Goal: Use online tool/utility: Utilize a website feature to perform a specific function

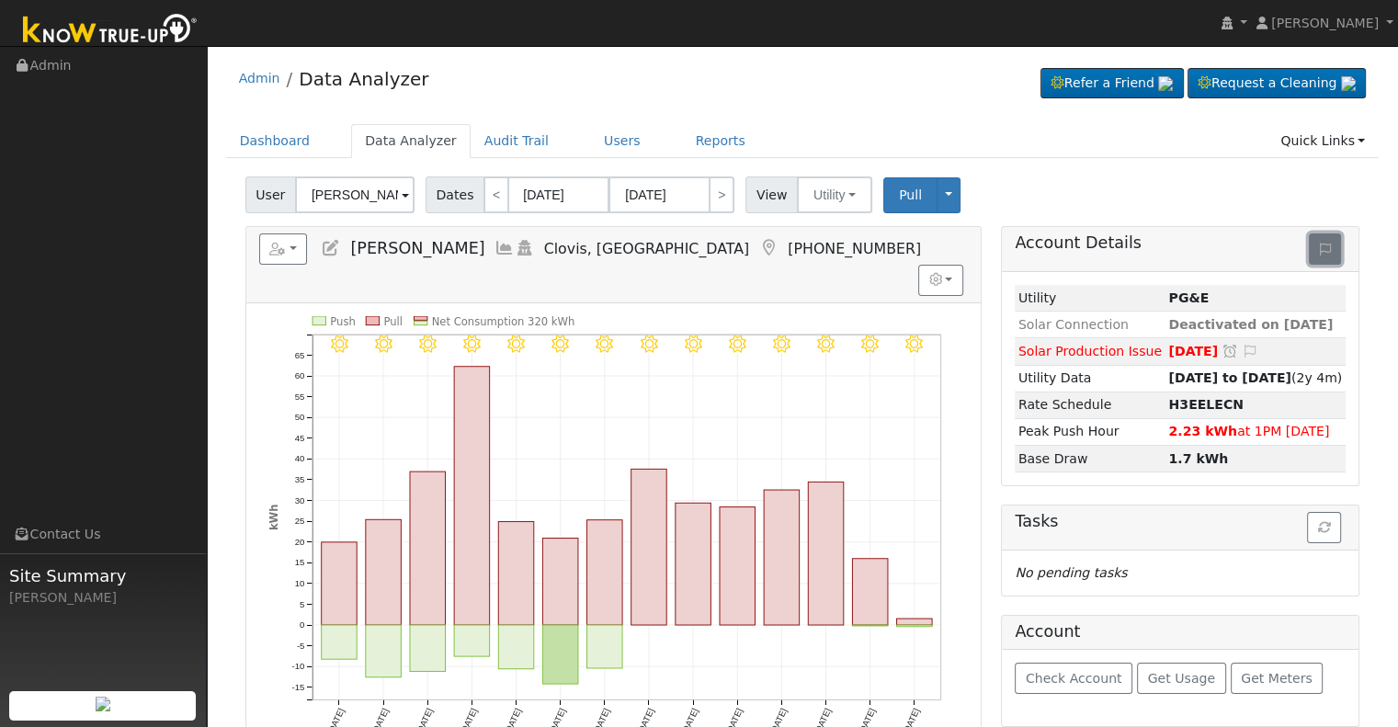
click at [1320, 244] on icon at bounding box center [1325, 249] width 11 height 13
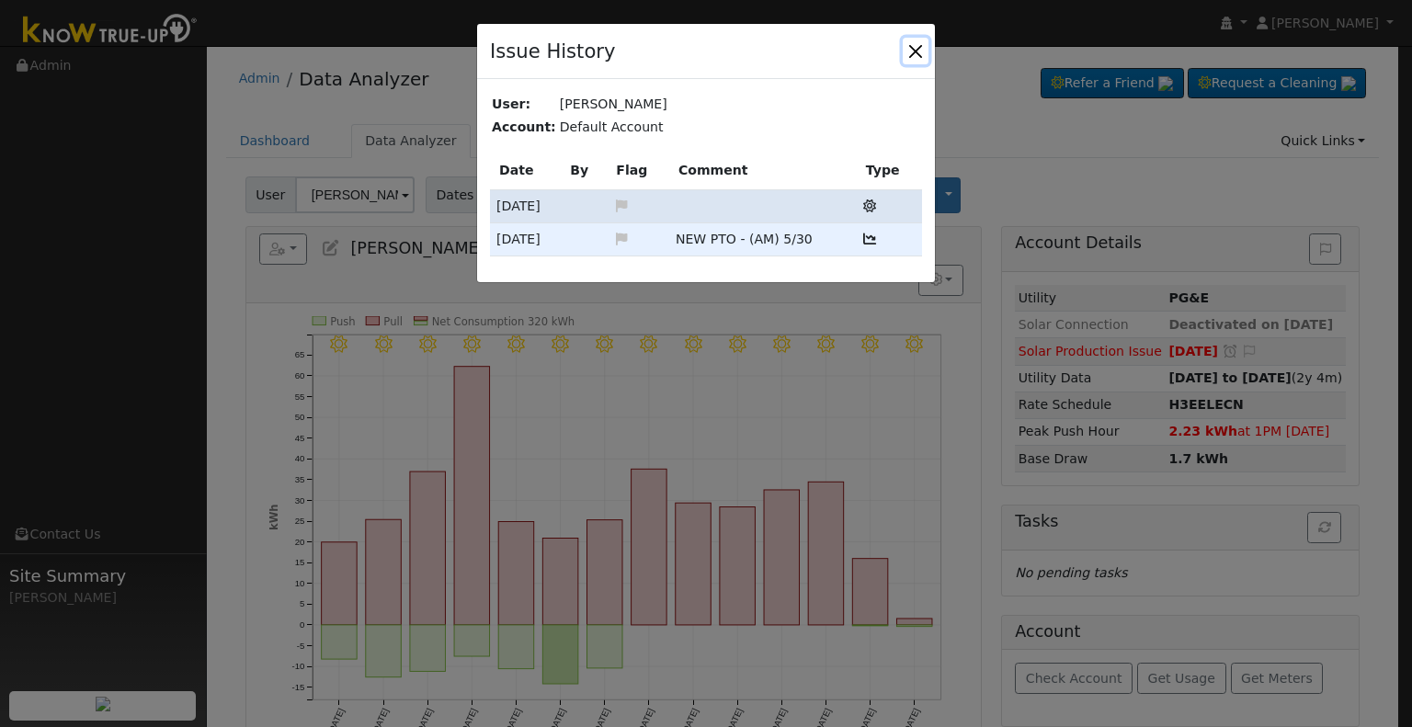
click at [912, 51] on button "button" at bounding box center [916, 51] width 26 height 26
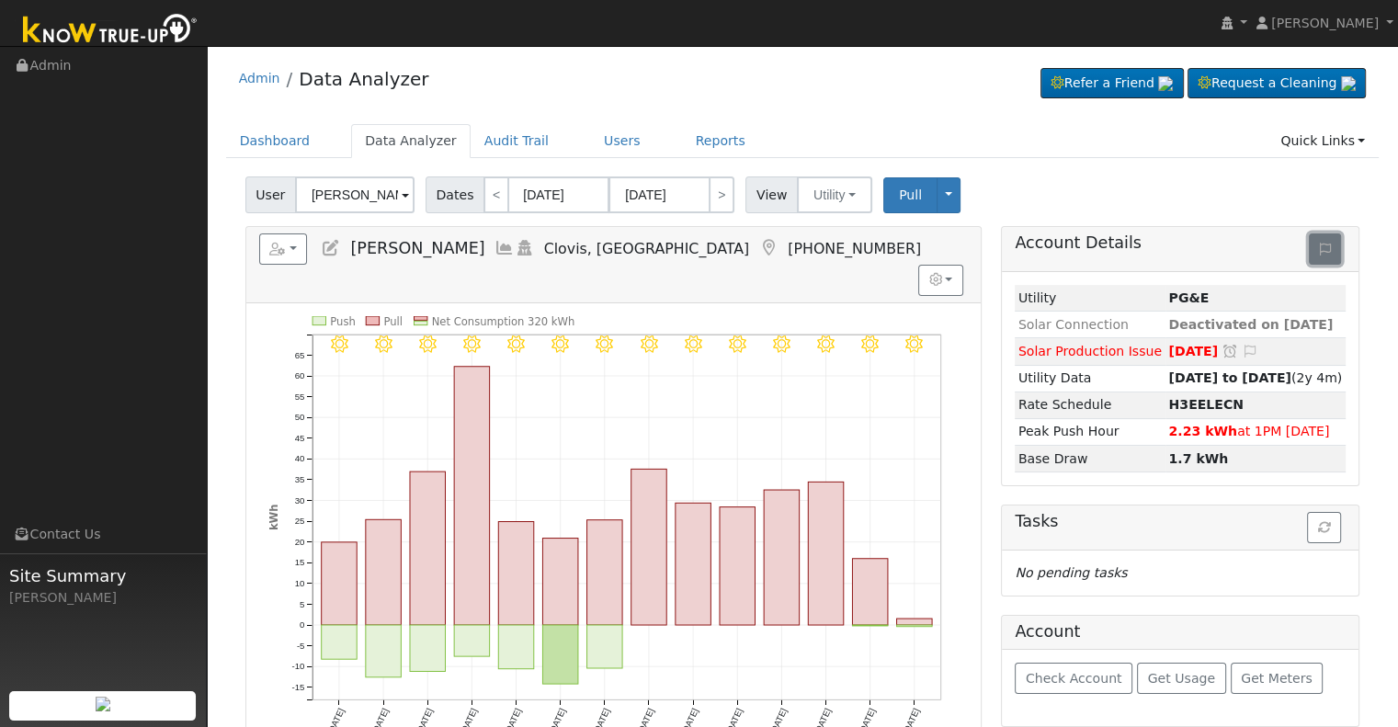
click at [1321, 243] on icon at bounding box center [1325, 249] width 11 height 13
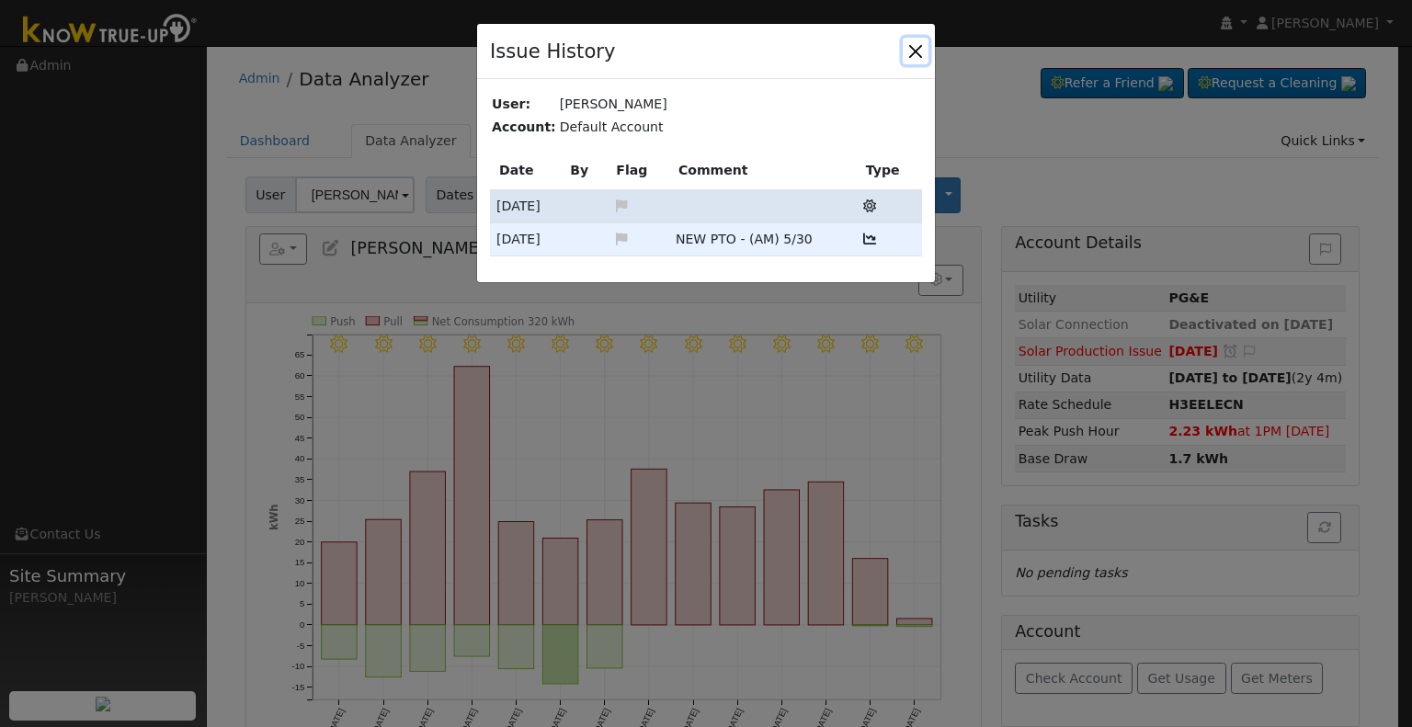
click at [915, 43] on button "button" at bounding box center [916, 51] width 26 height 26
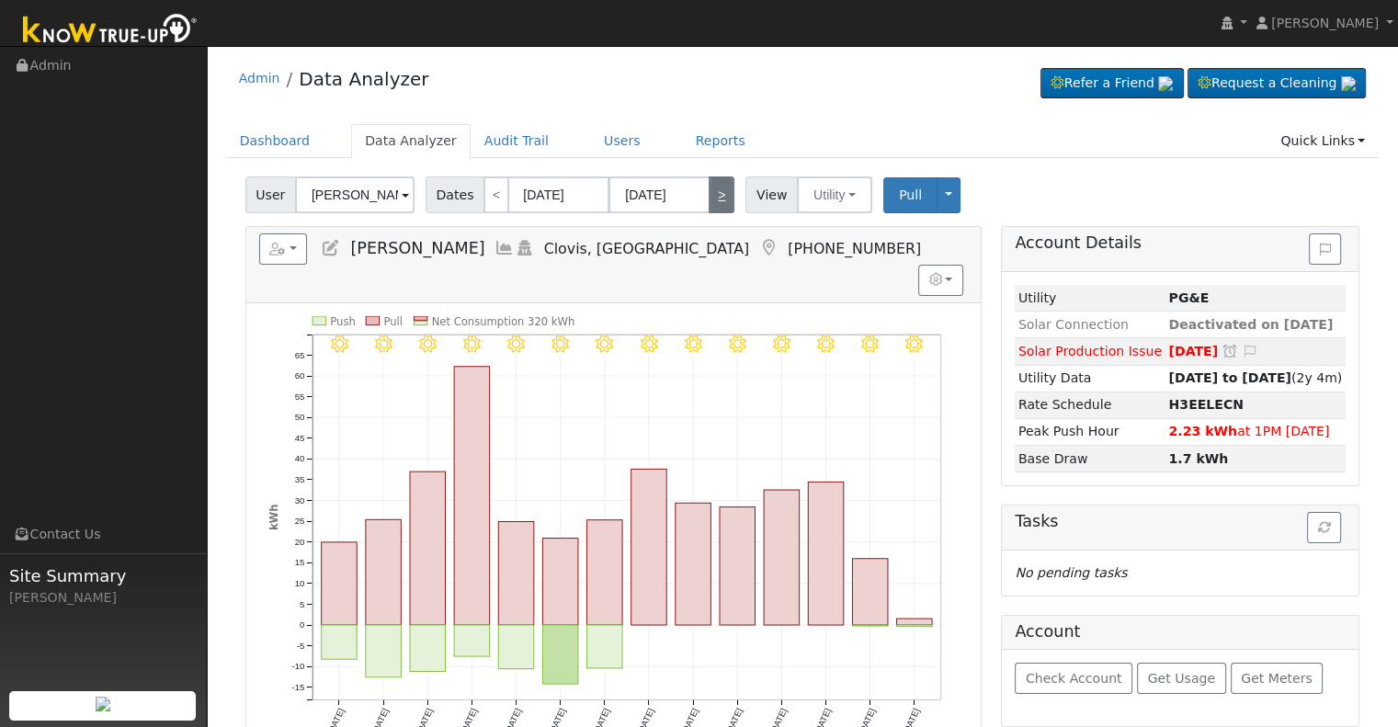
click at [717, 190] on link ">" at bounding box center [722, 194] width 26 height 37
type input "[DATE]"
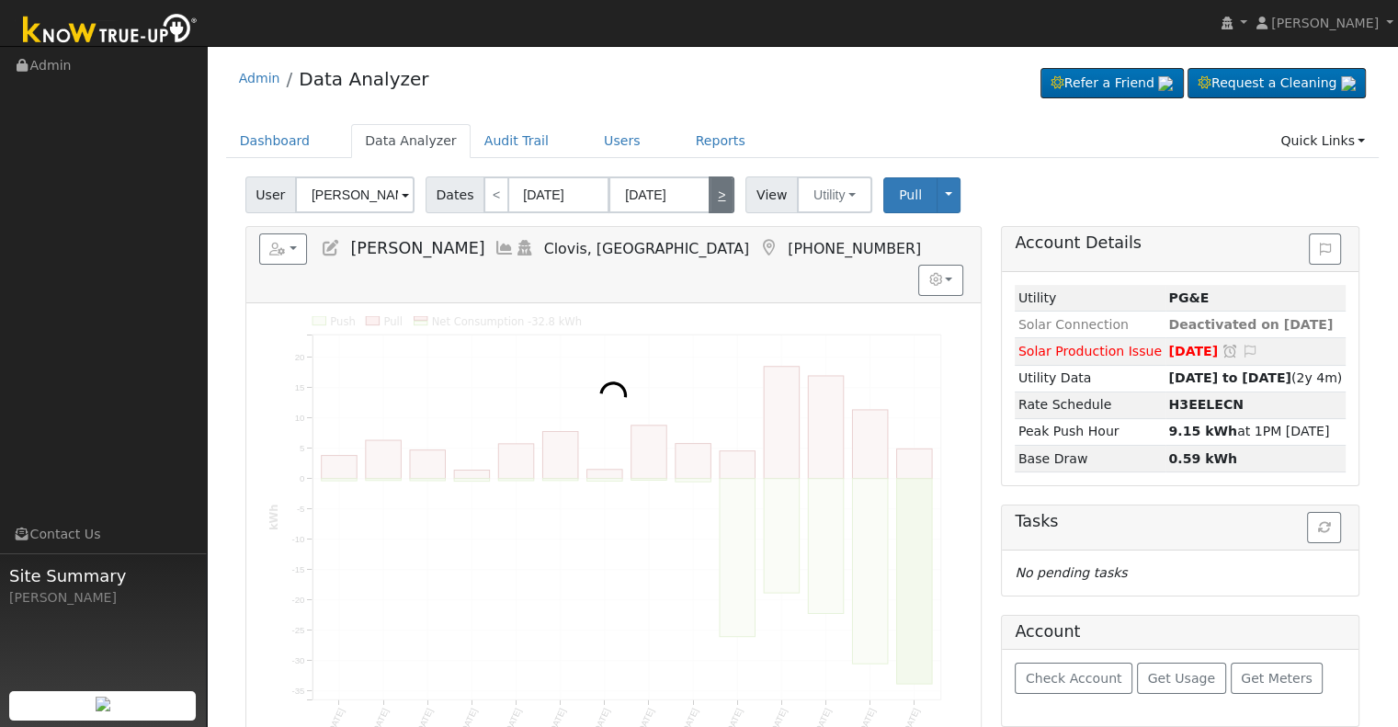
click at [710, 190] on link ">" at bounding box center [722, 194] width 26 height 37
type input "[DATE]"
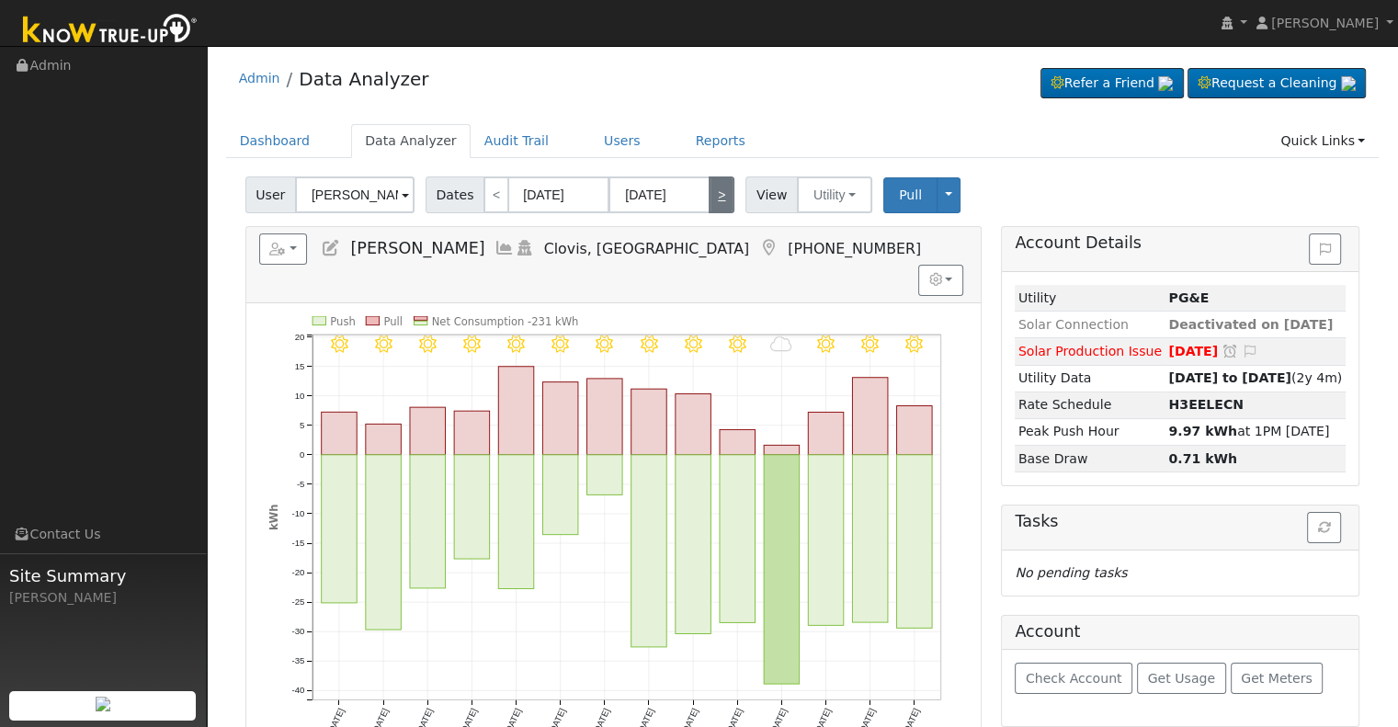
click at [709, 188] on link ">" at bounding box center [722, 194] width 26 height 37
type input "[DATE]"
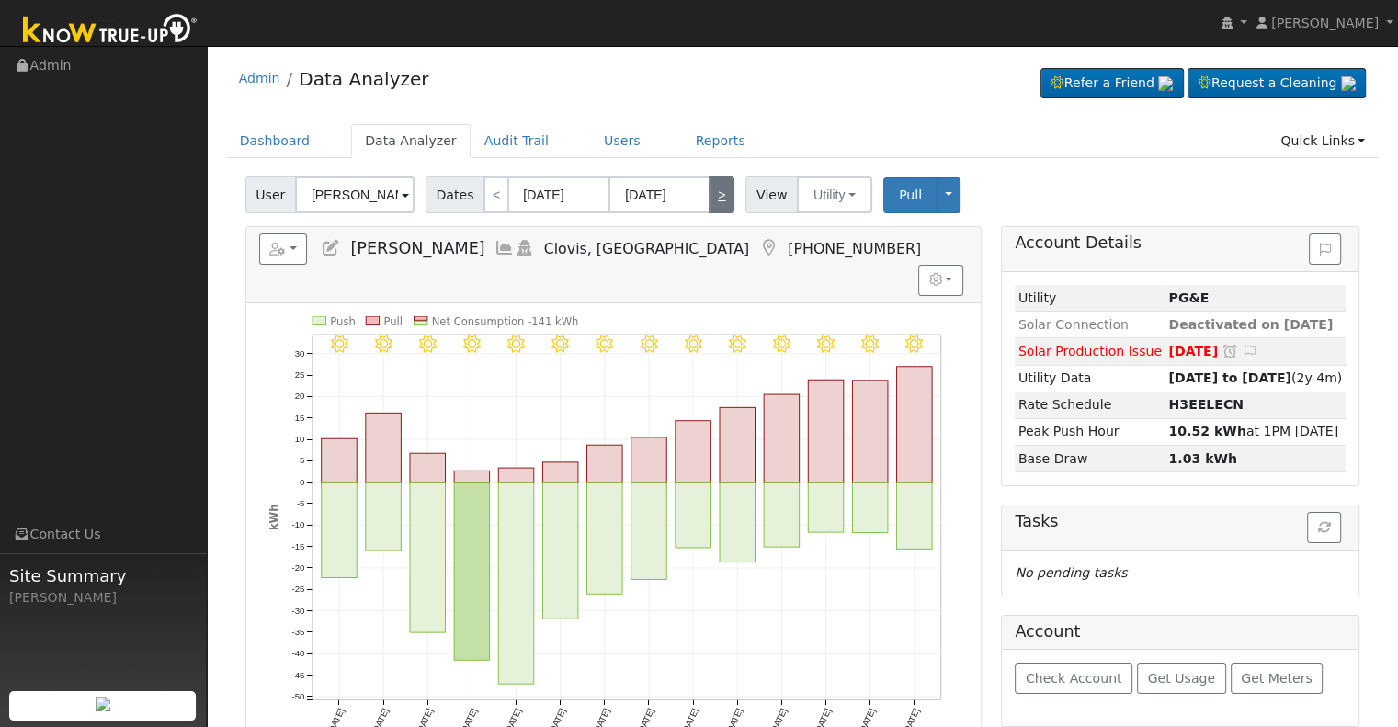
click at [709, 188] on link ">" at bounding box center [722, 194] width 26 height 37
type input "[DATE]"
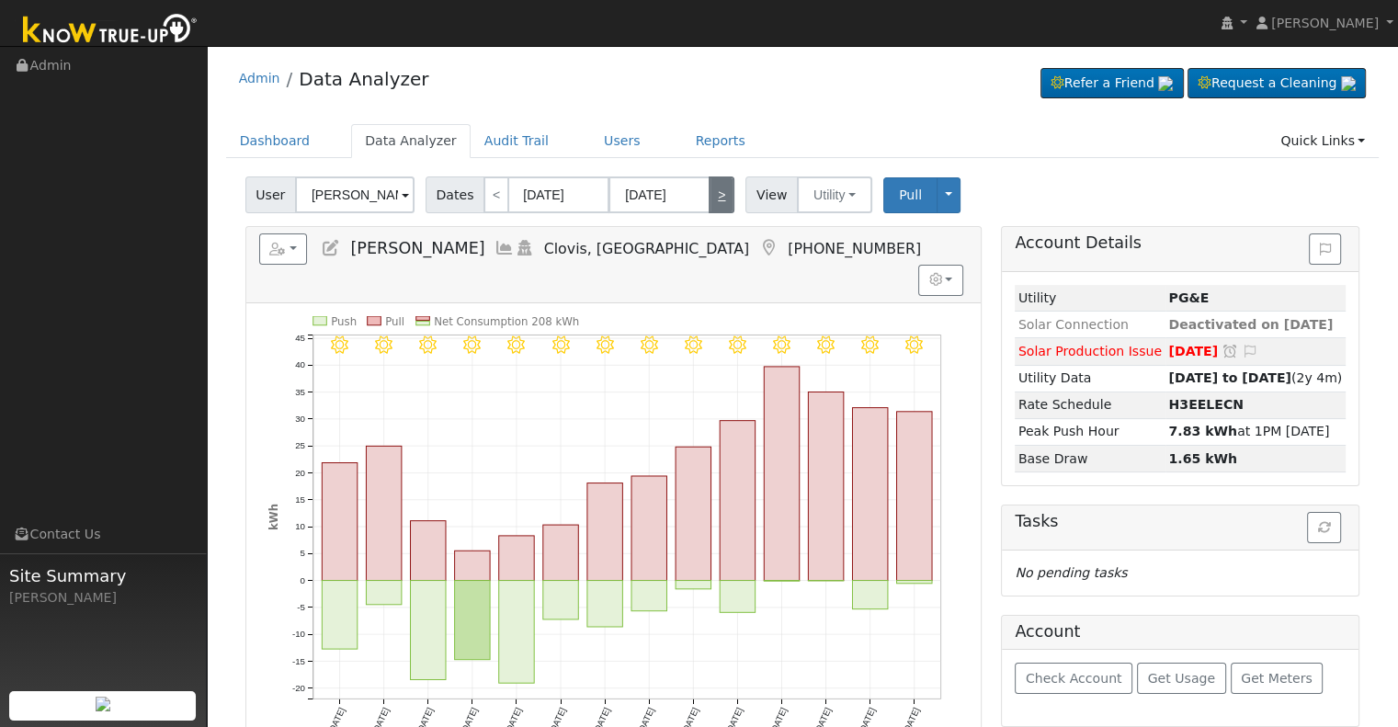
click at [709, 188] on link ">" at bounding box center [722, 194] width 26 height 37
type input "[DATE]"
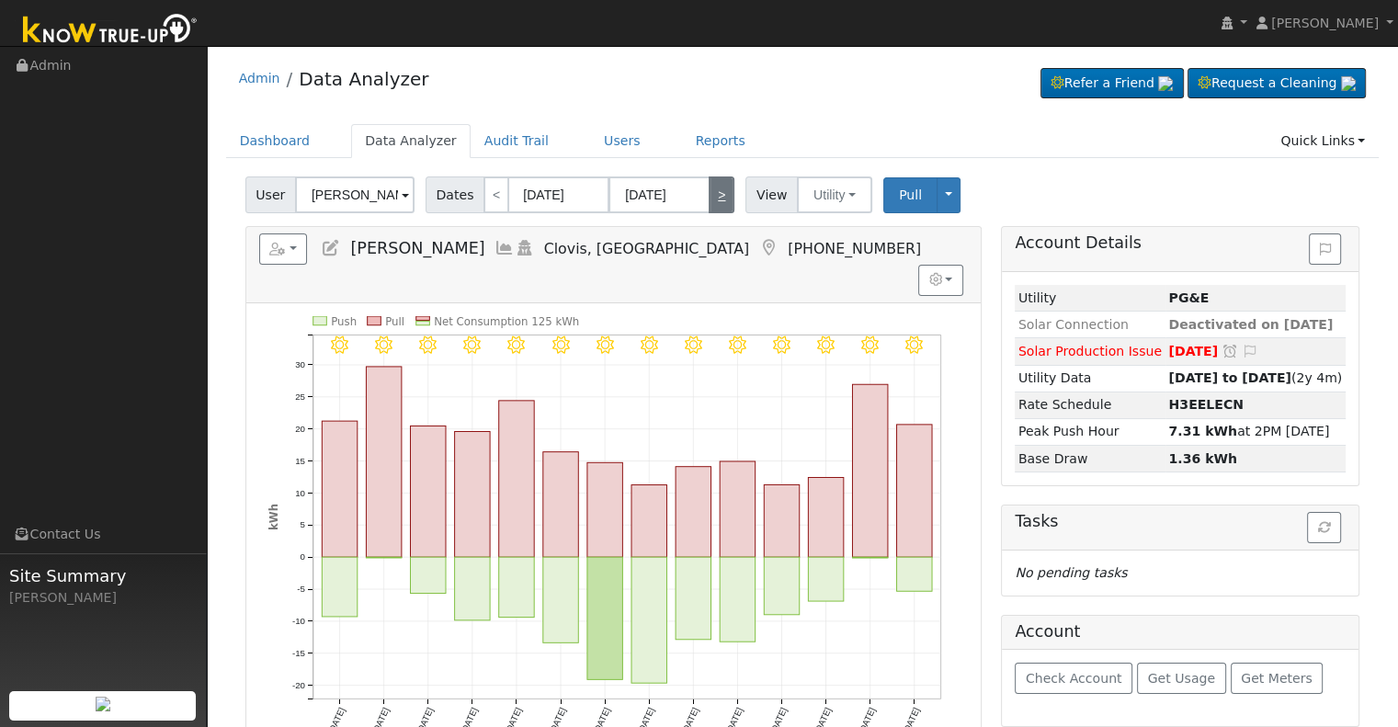
click at [709, 193] on link ">" at bounding box center [722, 194] width 26 height 37
type input "[DATE]"
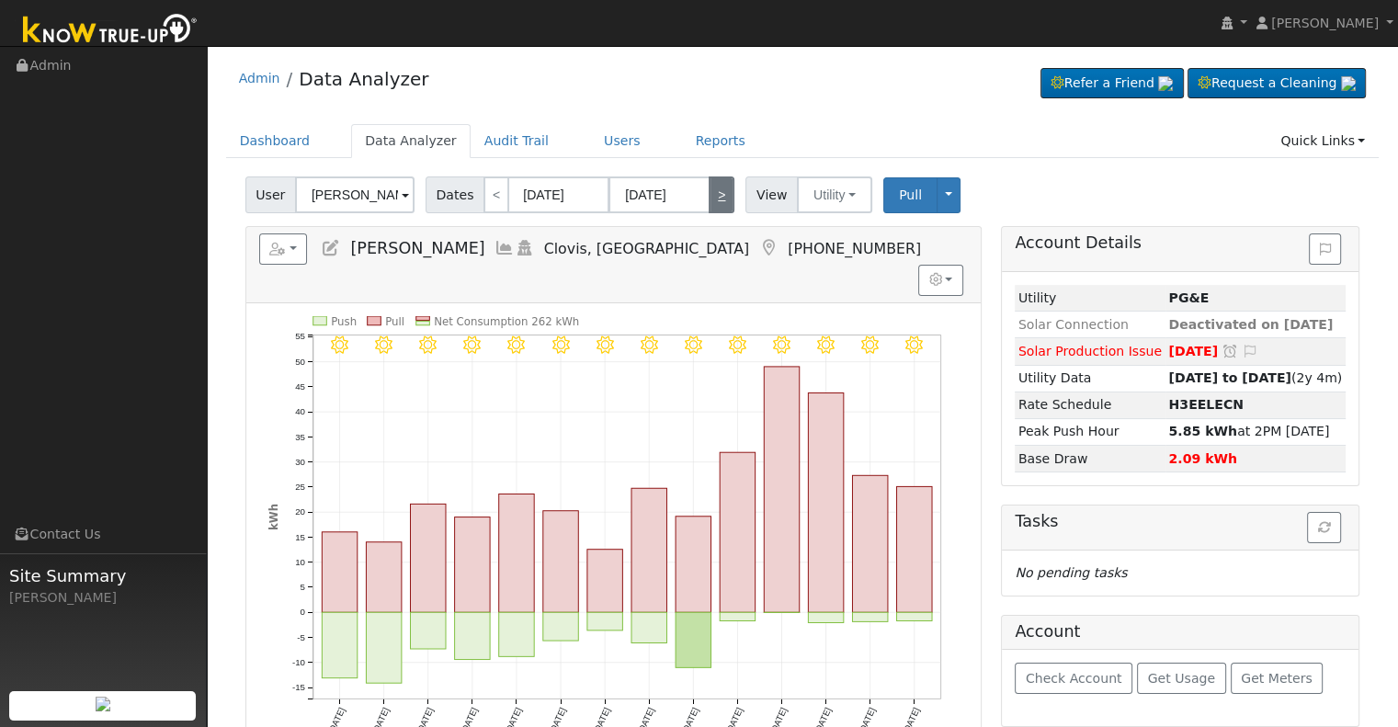
click at [709, 193] on link ">" at bounding box center [722, 194] width 26 height 37
type input "[DATE]"
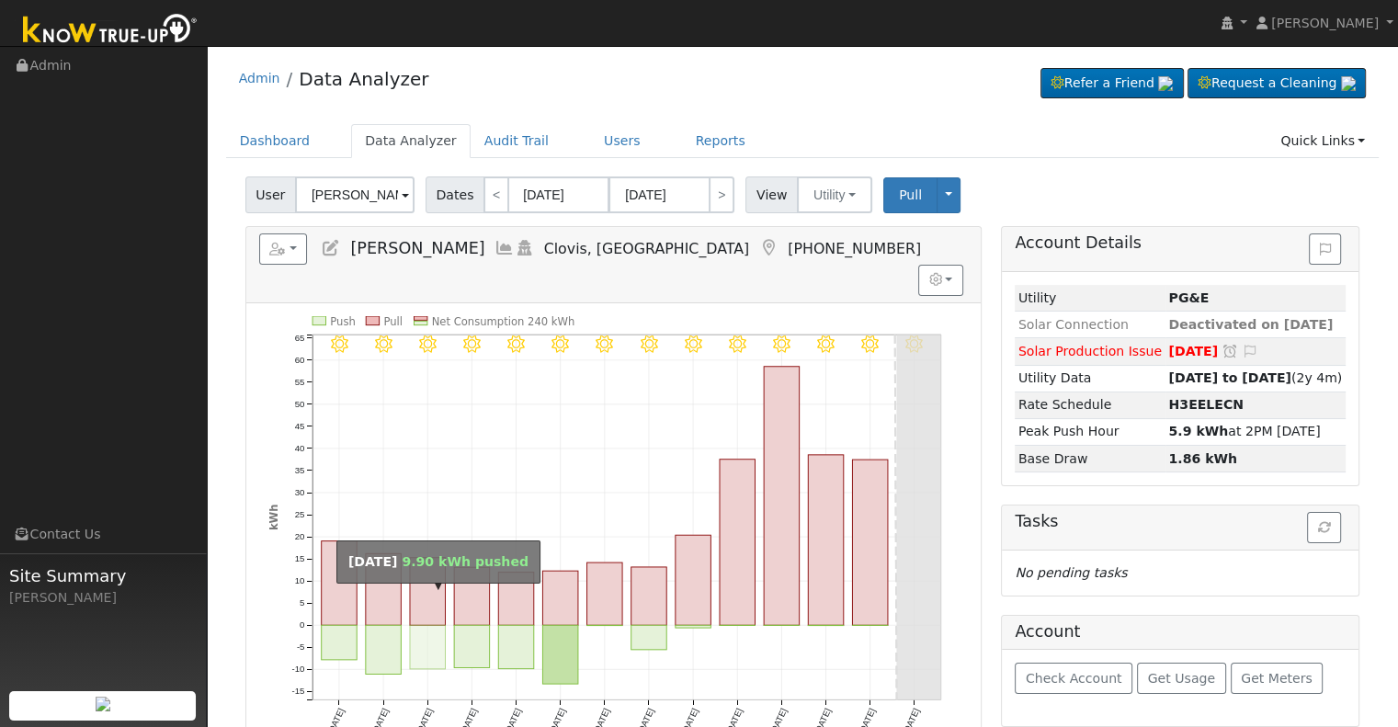
click at [430, 625] on rect "onclick=""" at bounding box center [428, 647] width 36 height 44
type input "[DATE]"
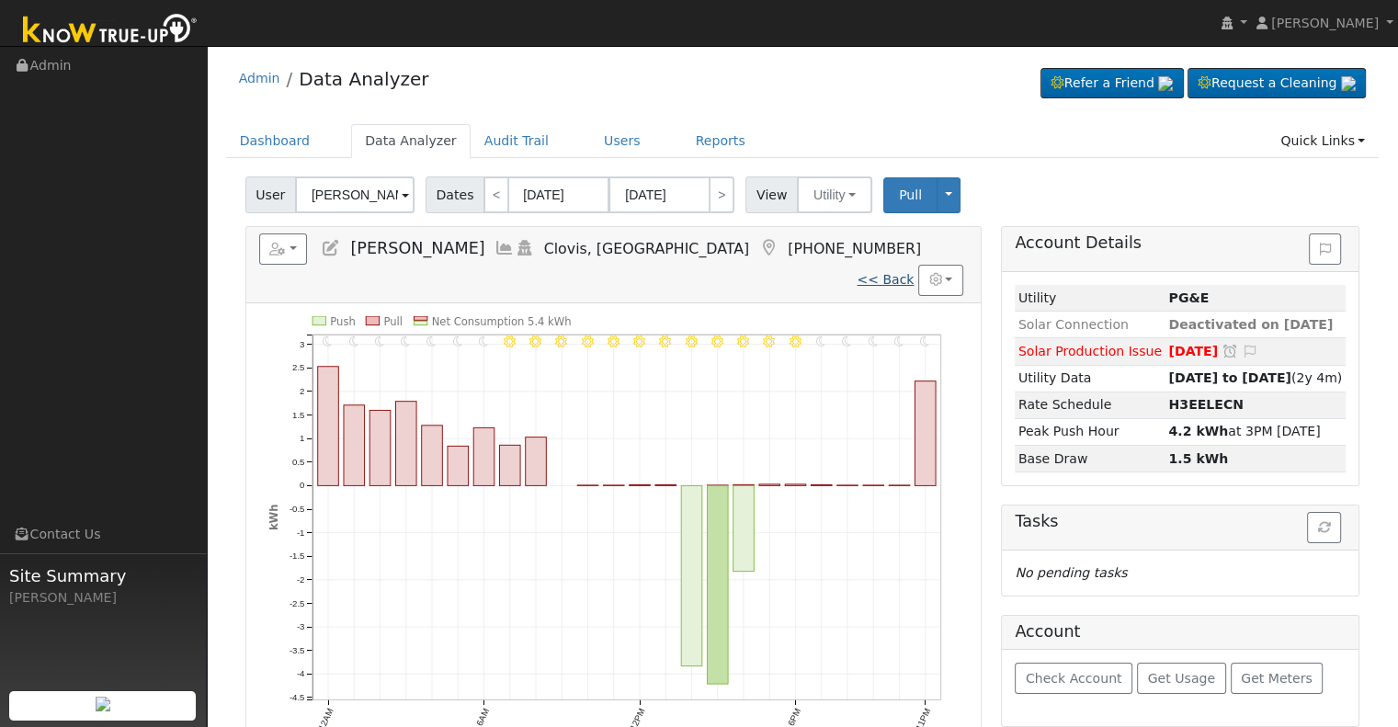
click at [886, 272] on link "<< Back" at bounding box center [885, 279] width 57 height 15
type input "[DATE]"
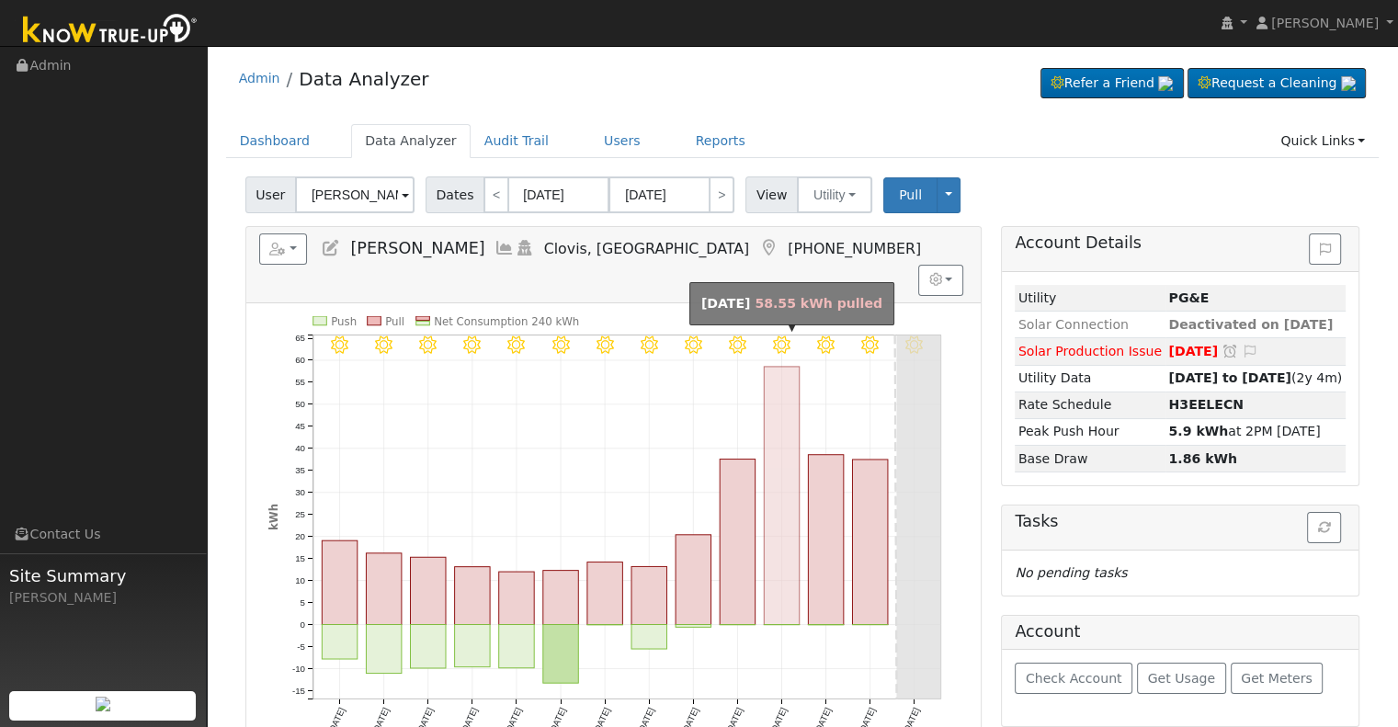
click at [798, 524] on rect "onclick=""" at bounding box center [781, 496] width 35 height 258
type input "[DATE]"
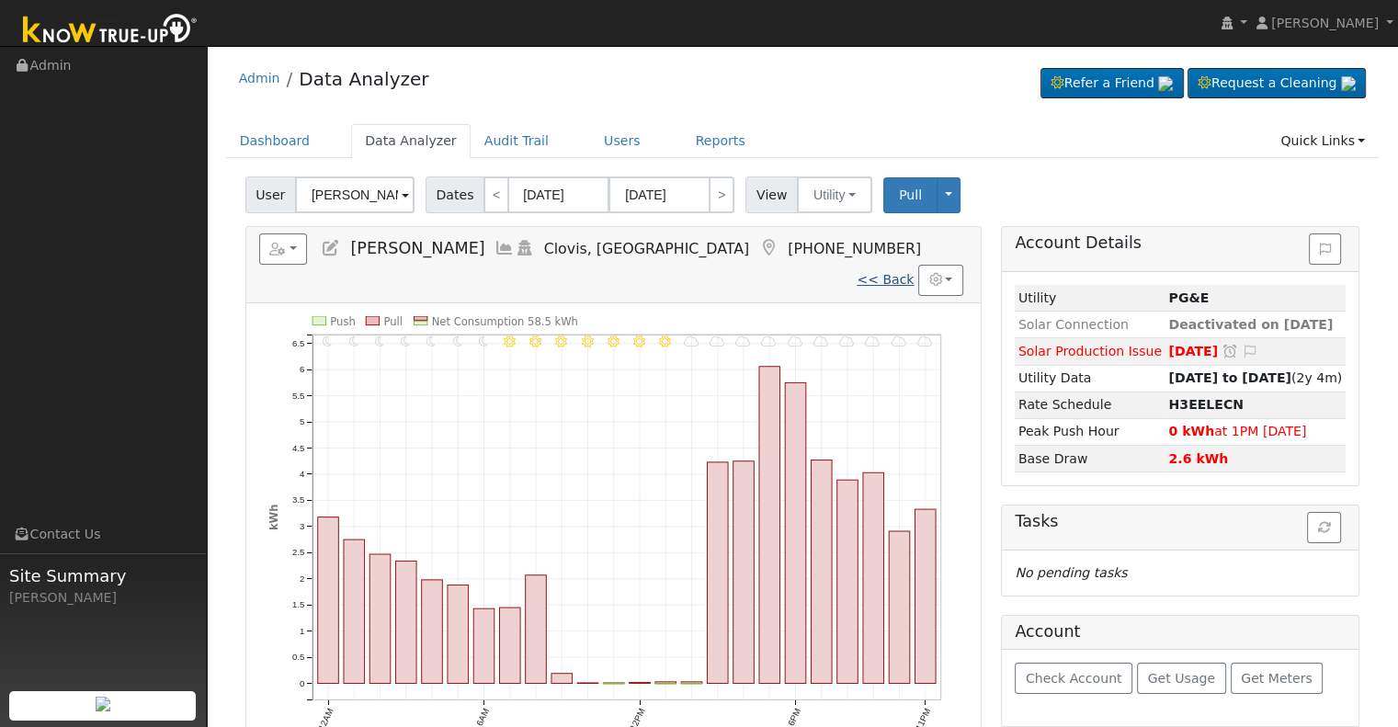
click at [884, 272] on link "<< Back" at bounding box center [885, 279] width 57 height 15
type input "[DATE]"
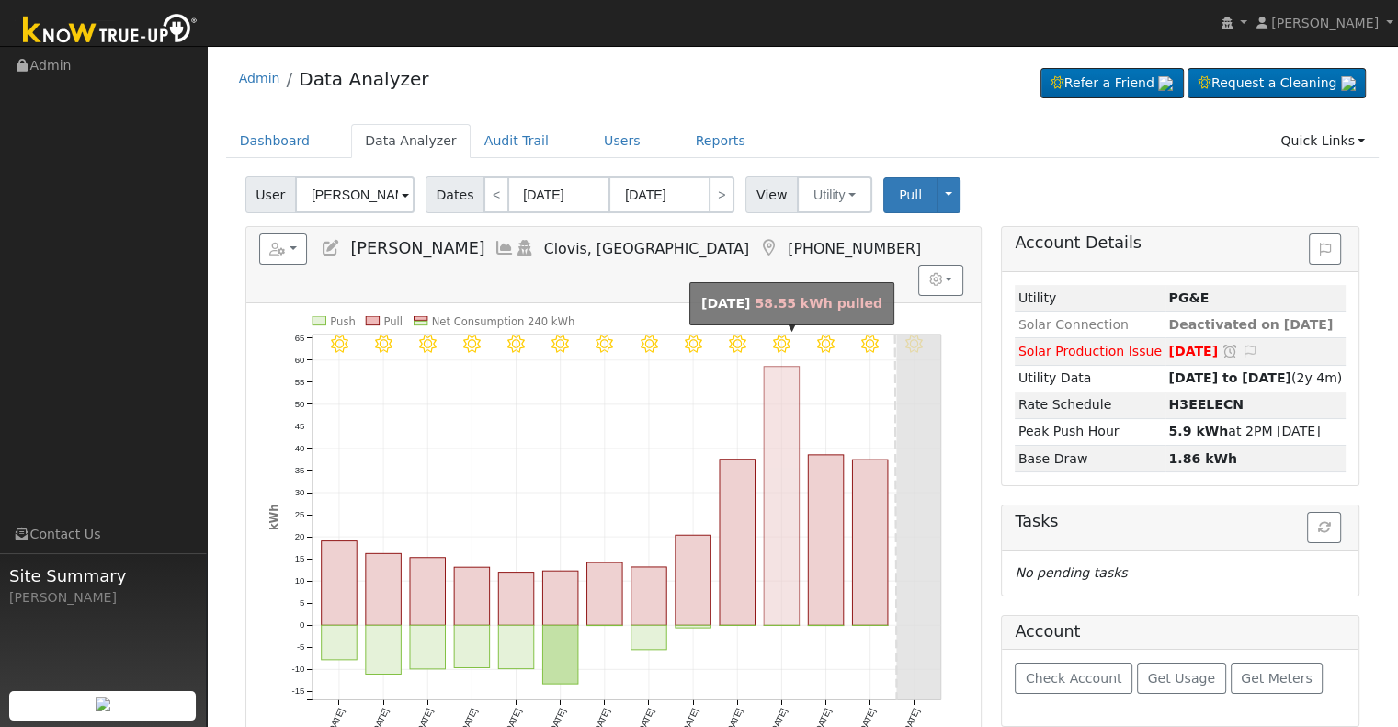
click at [783, 518] on rect "onclick=""" at bounding box center [782, 496] width 36 height 259
type input "[DATE]"
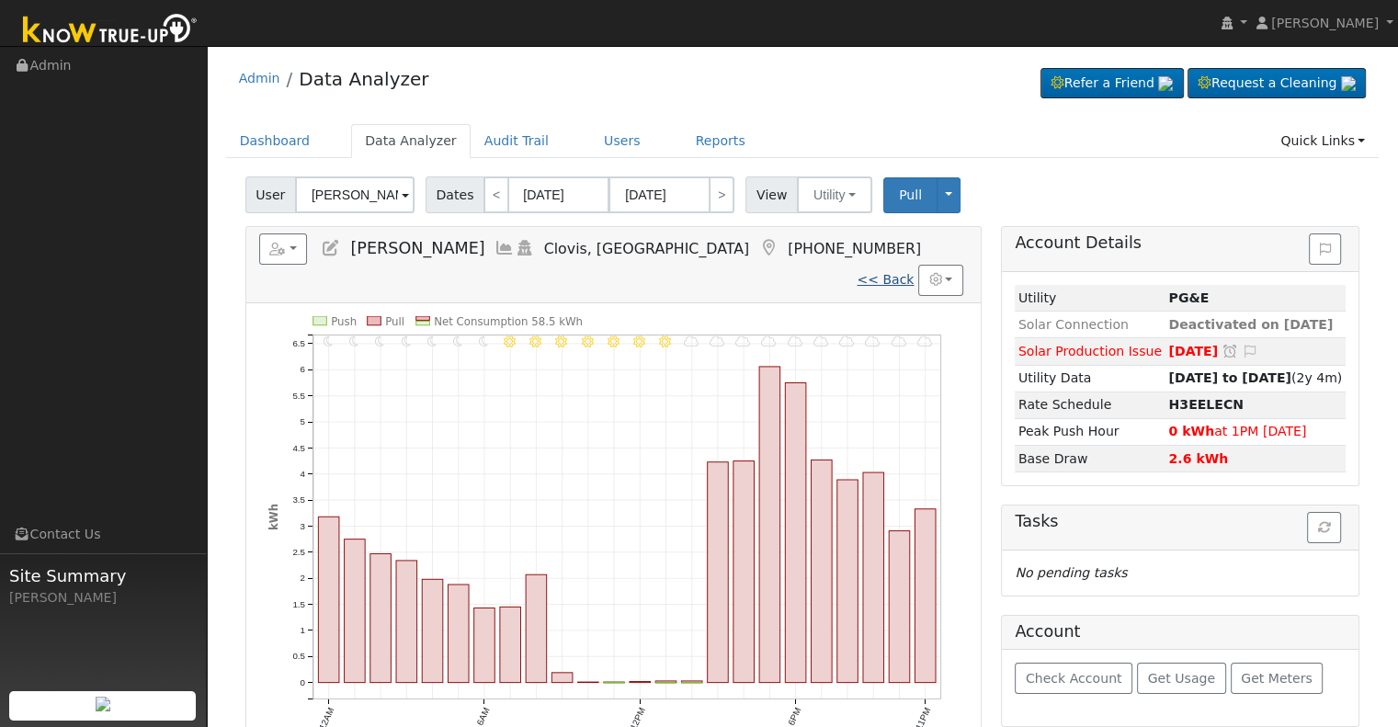
click at [888, 272] on link "<< Back" at bounding box center [885, 279] width 57 height 15
type input "[DATE]"
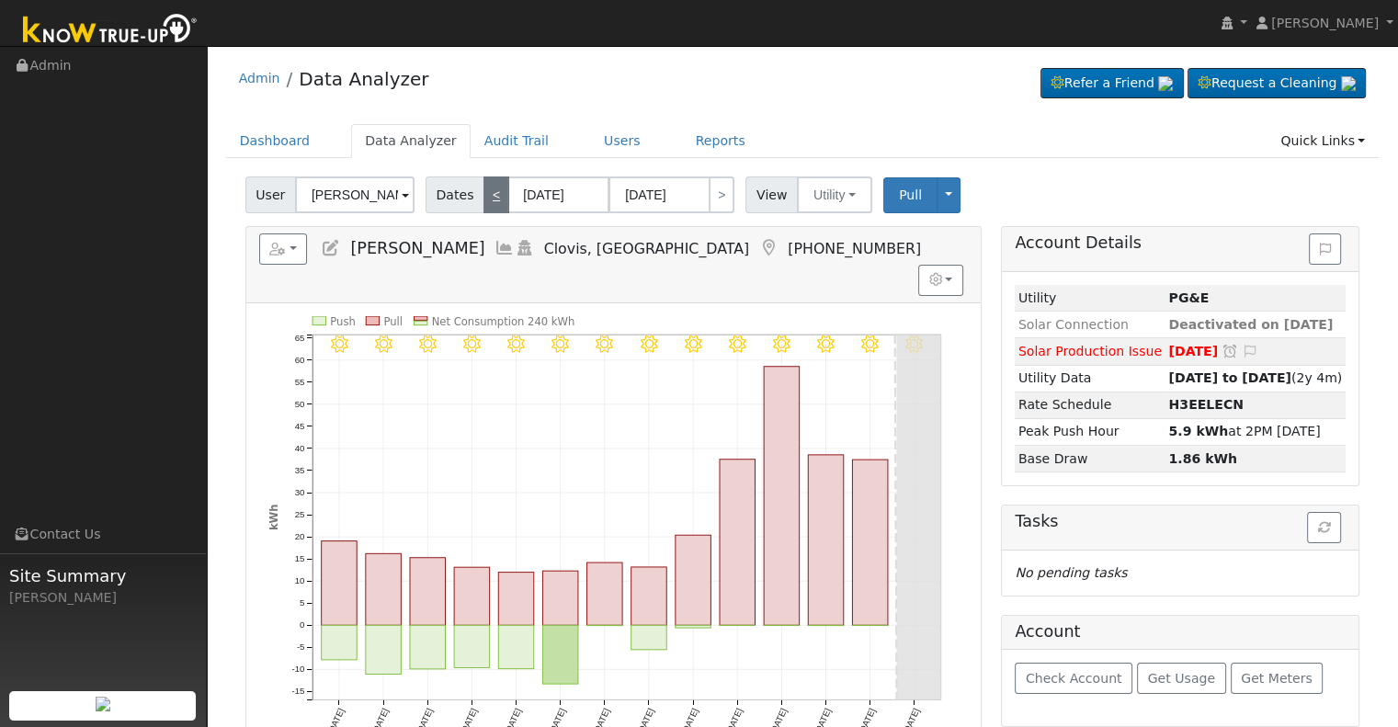
click at [493, 183] on link "<" at bounding box center [496, 194] width 26 height 37
type input "[DATE]"
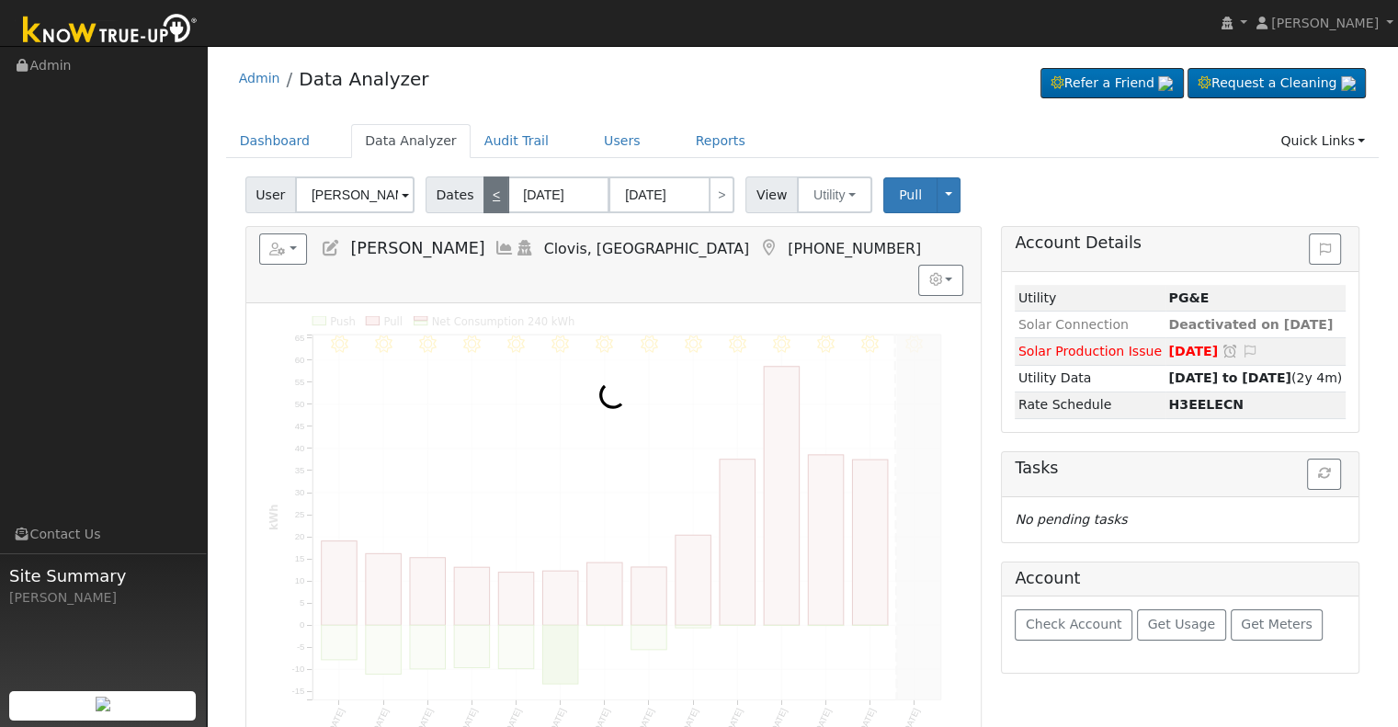
click at [493, 183] on link "<" at bounding box center [496, 194] width 26 height 37
type input "[DATE]"
click at [493, 183] on link "<" at bounding box center [496, 194] width 26 height 37
type input "[DATE]"
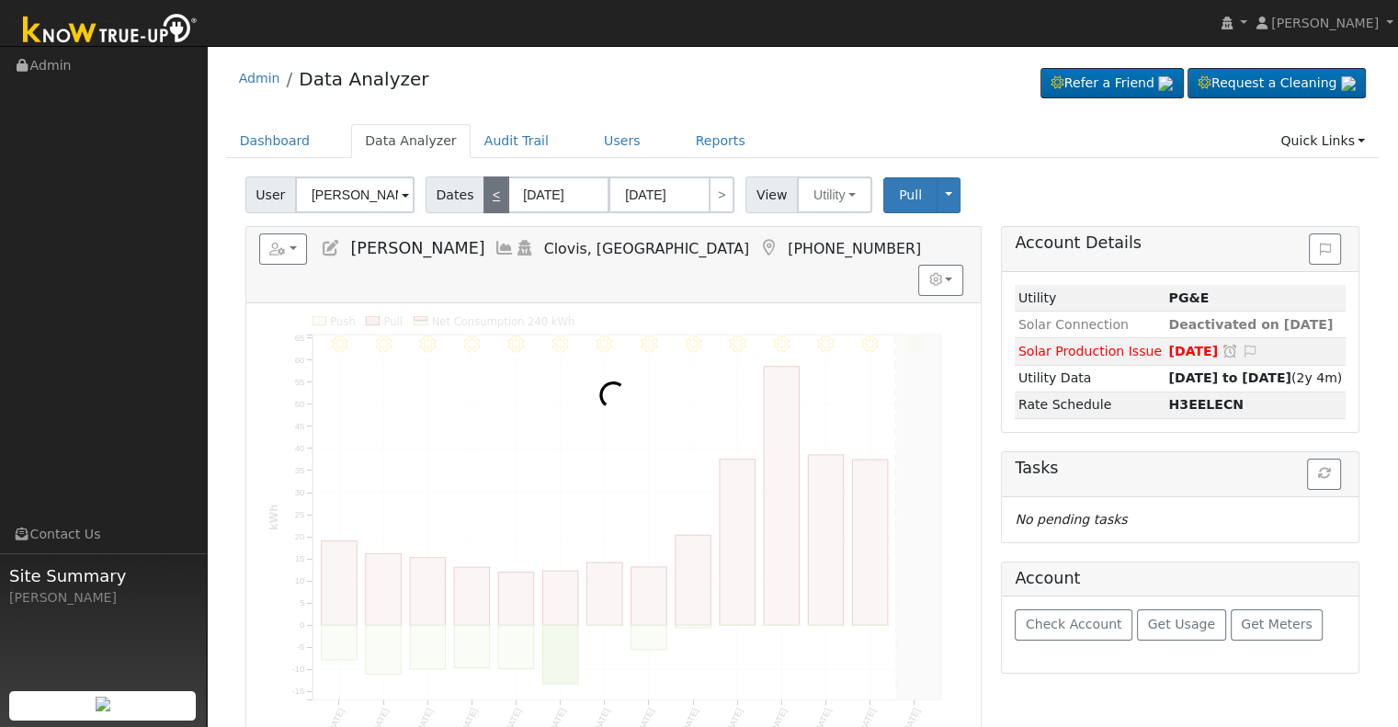
type input "[DATE]"
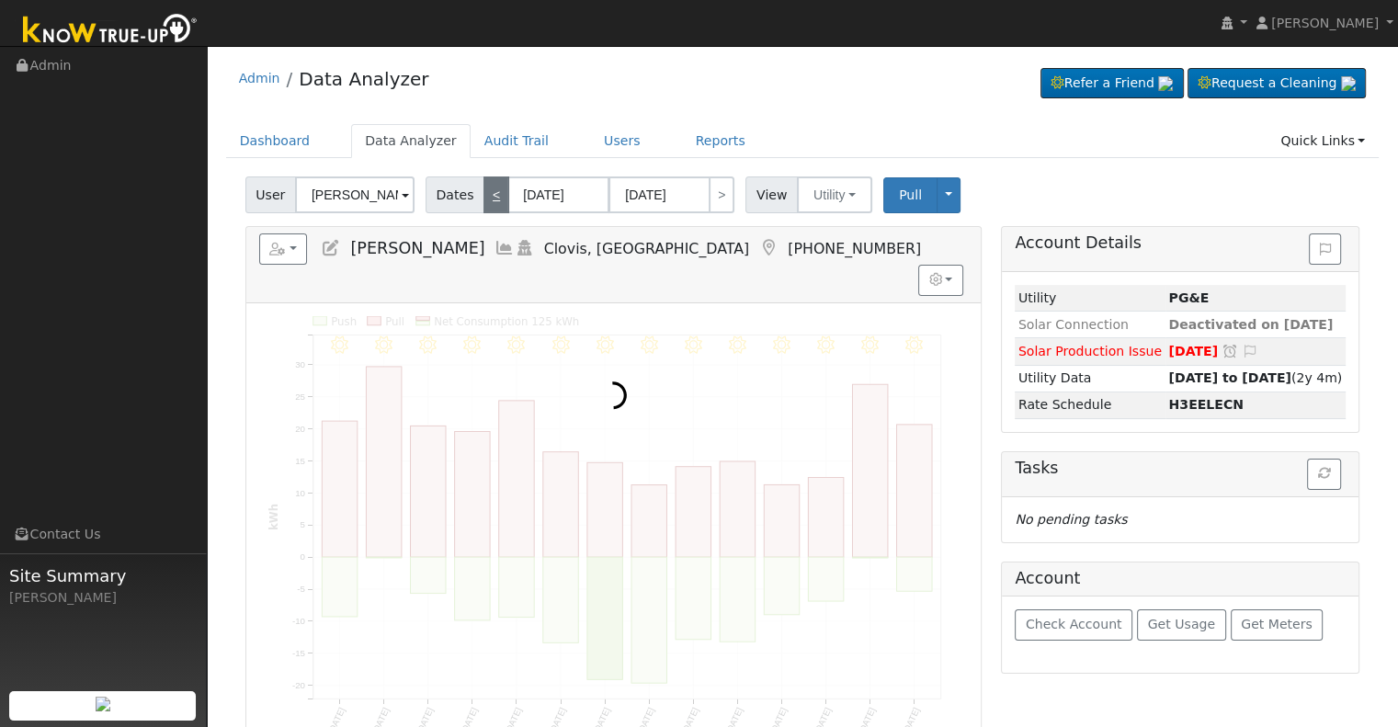
click at [493, 183] on link "<" at bounding box center [496, 194] width 26 height 37
type input "[DATE]"
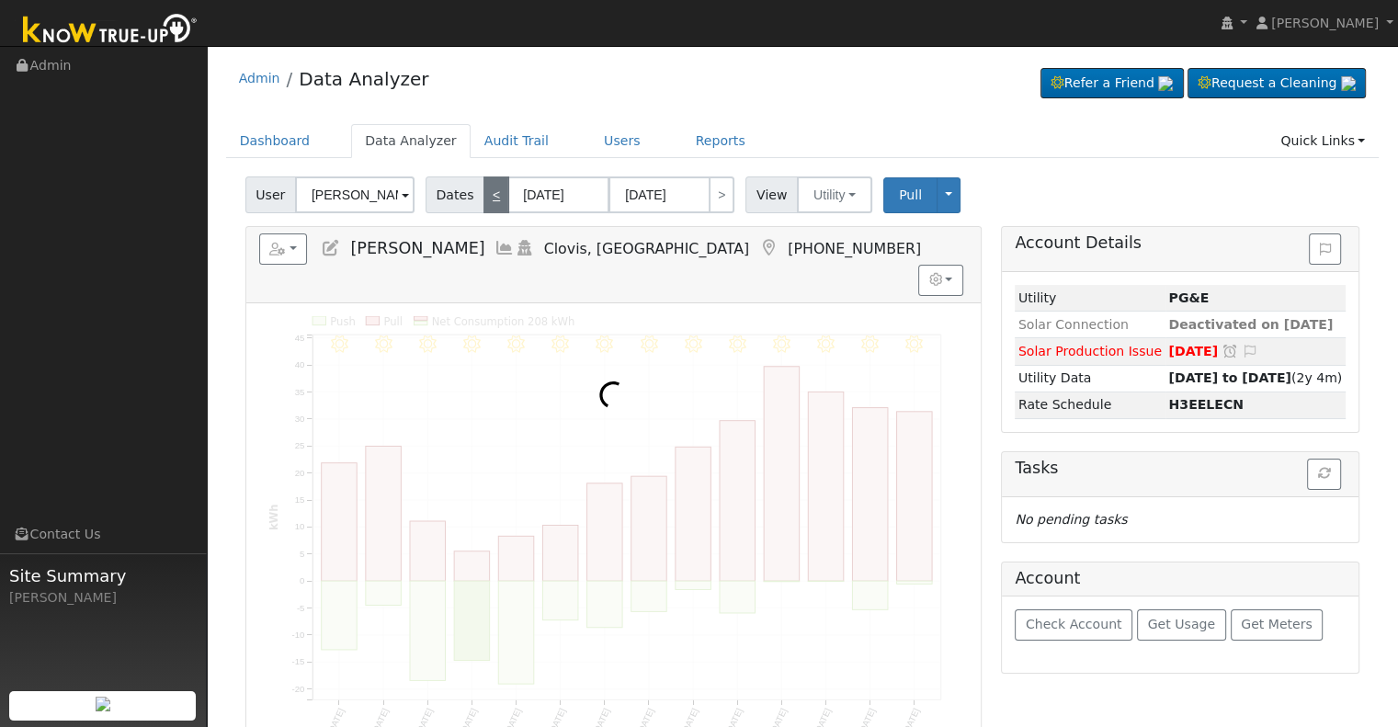
click at [493, 183] on link "<" at bounding box center [496, 194] width 26 height 37
type input "[DATE]"
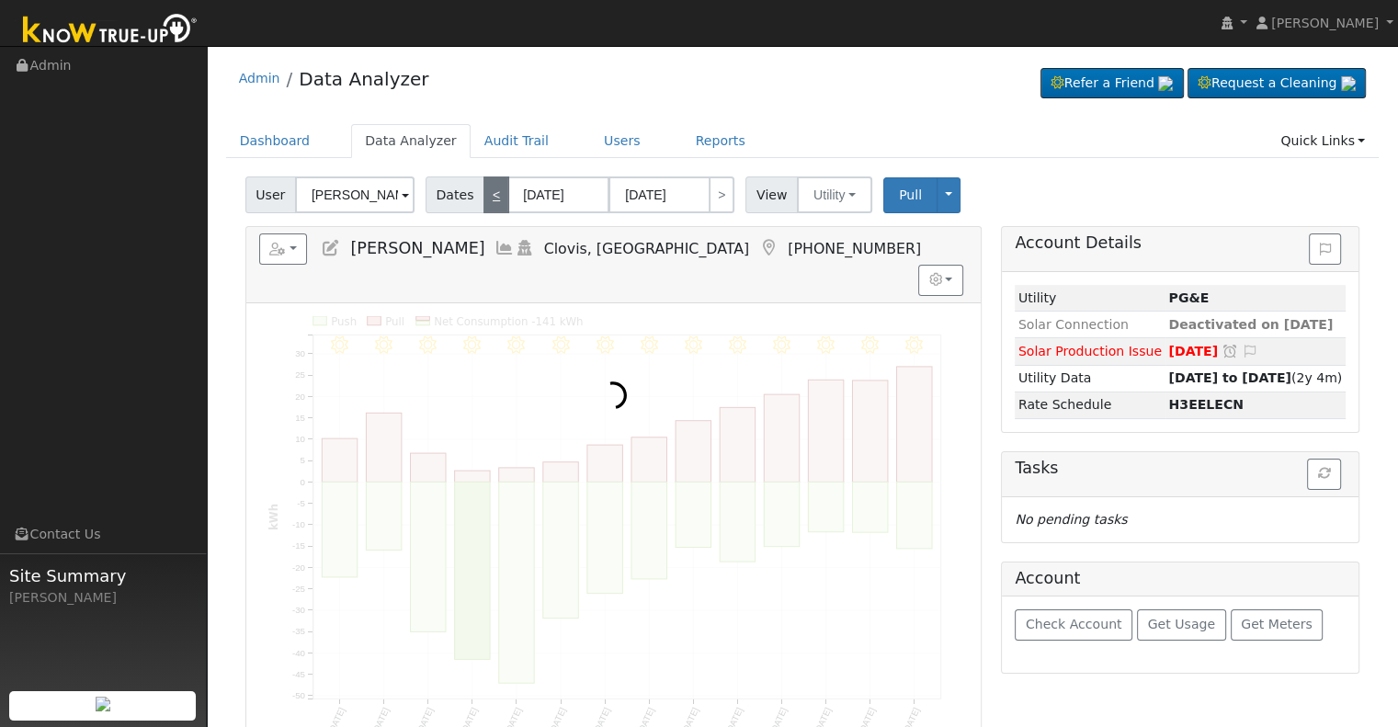
click at [493, 183] on link "<" at bounding box center [496, 194] width 26 height 37
type input "[DATE]"
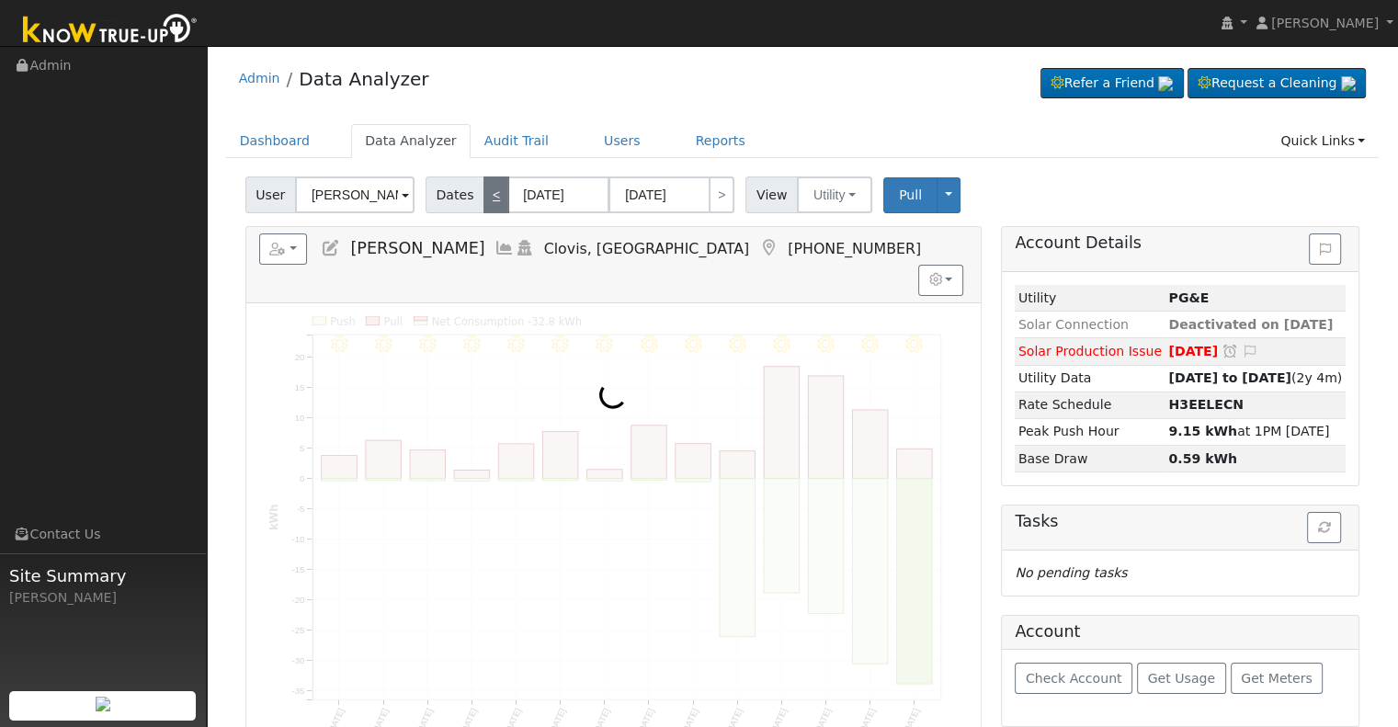
click at [493, 183] on link "<" at bounding box center [496, 194] width 26 height 37
type input "[DATE]"
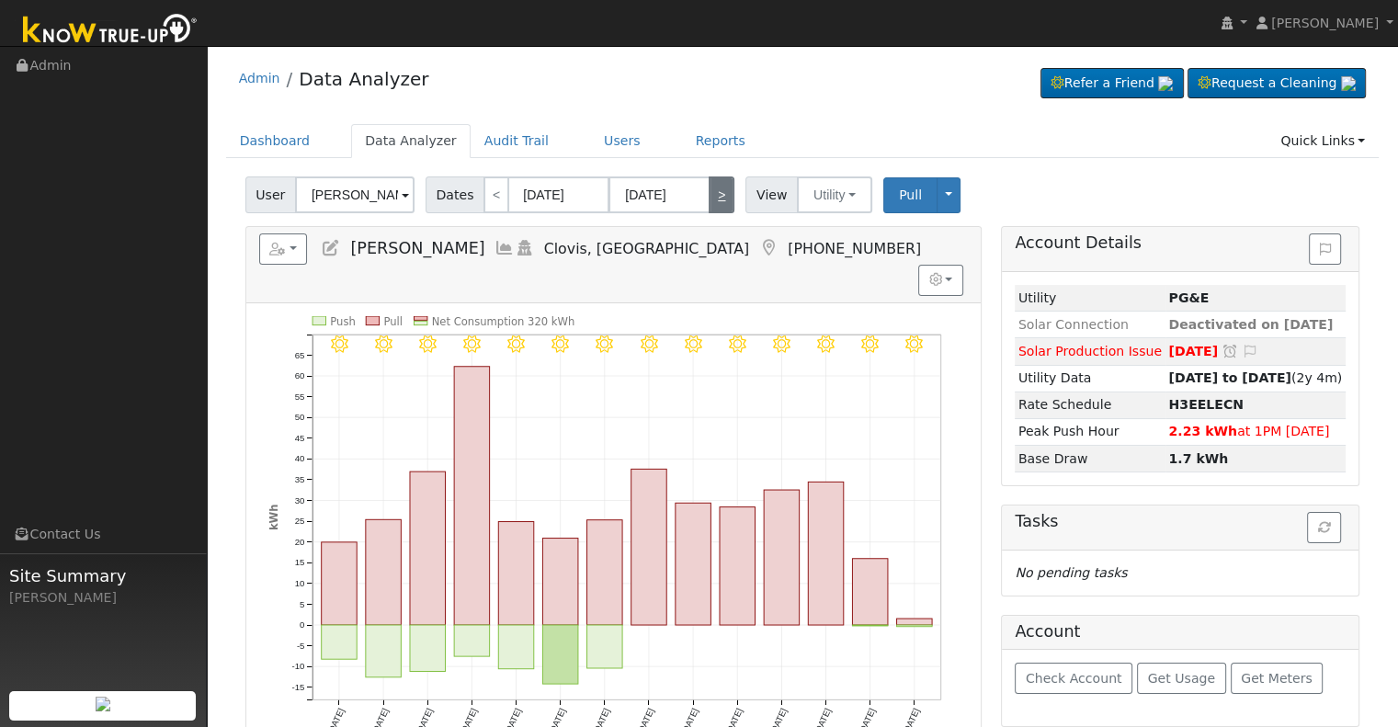
click at [709, 198] on link ">" at bounding box center [722, 194] width 26 height 37
type input "[DATE]"
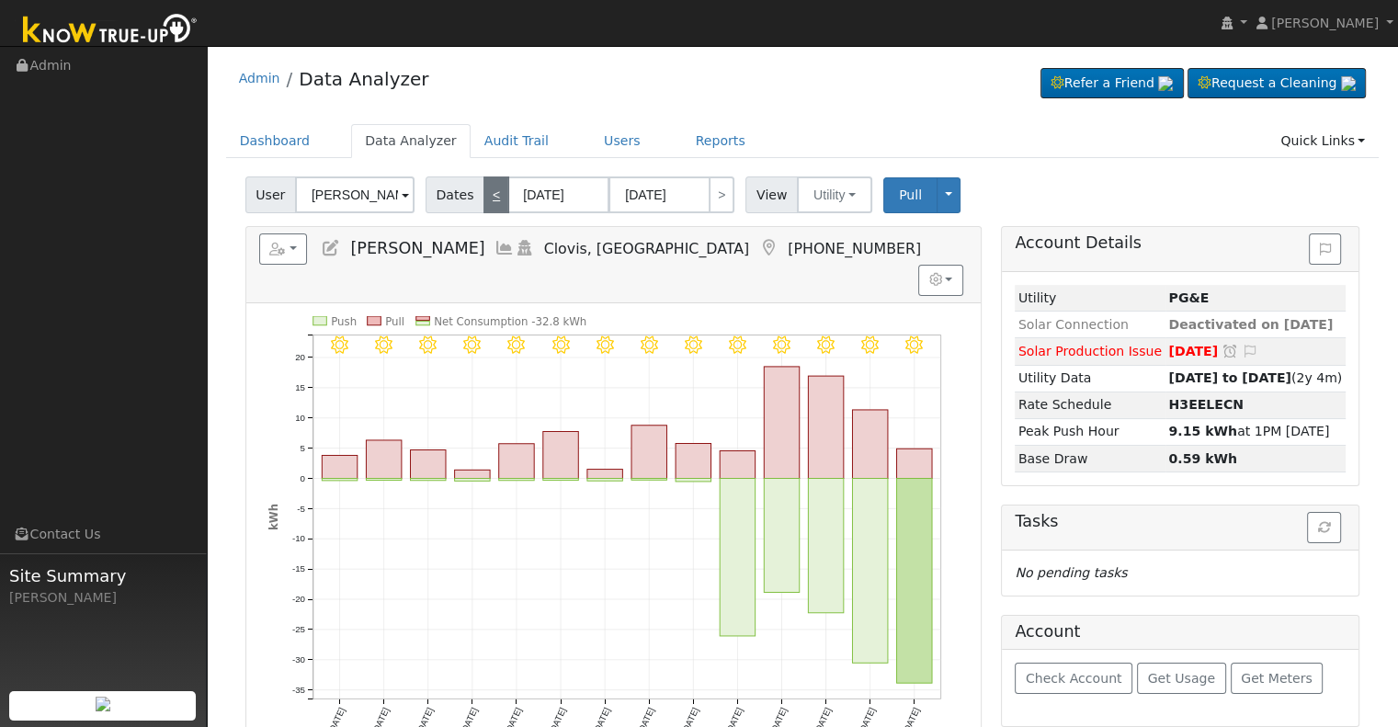
click at [487, 194] on link "<" at bounding box center [496, 194] width 26 height 37
type input "[DATE]"
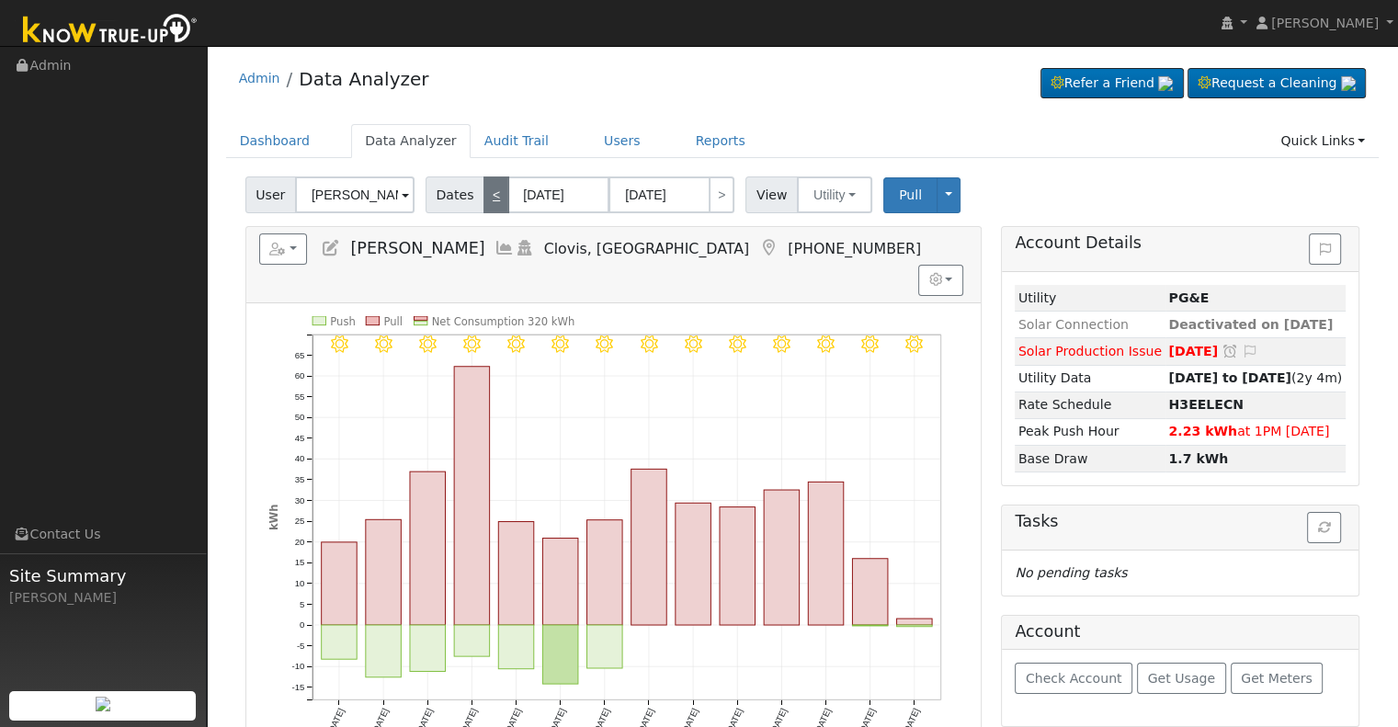
click at [483, 192] on link "<" at bounding box center [496, 194] width 26 height 37
type input "[DATE]"
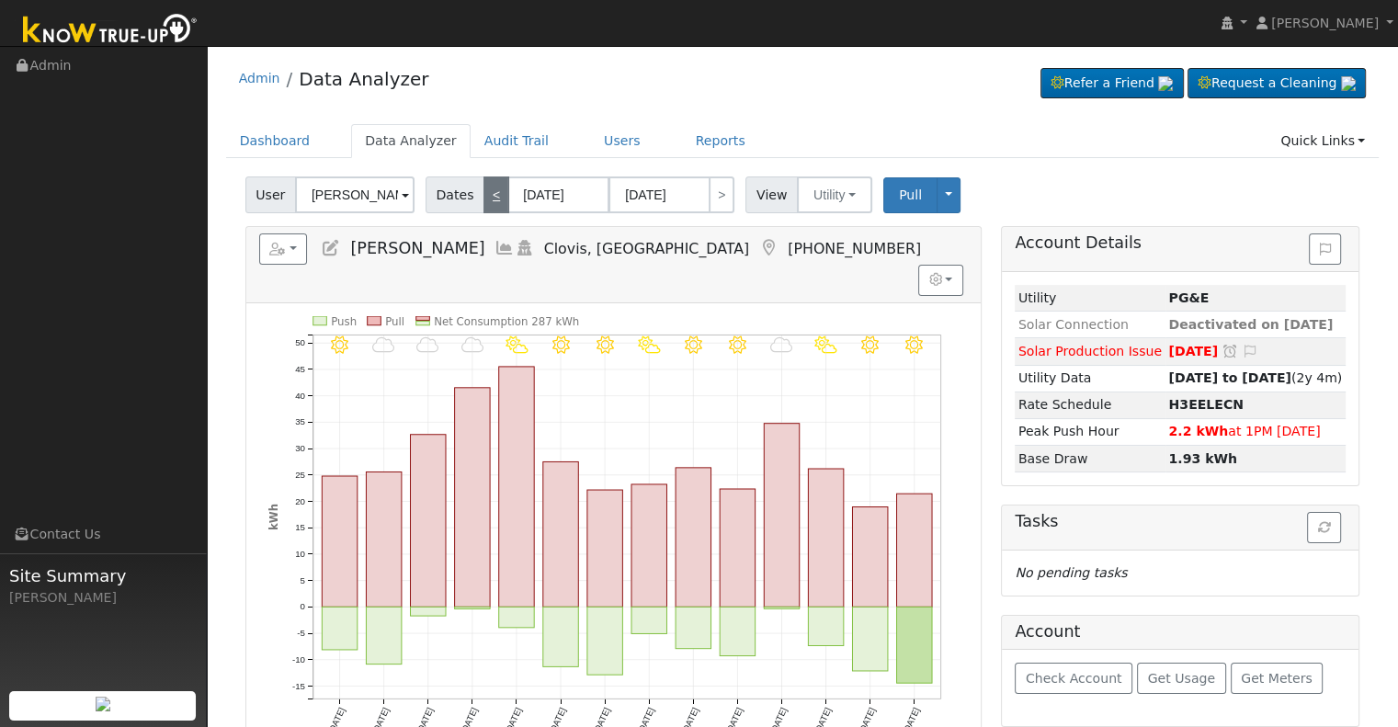
click at [483, 192] on link "<" at bounding box center [496, 194] width 26 height 37
type input "[DATE]"
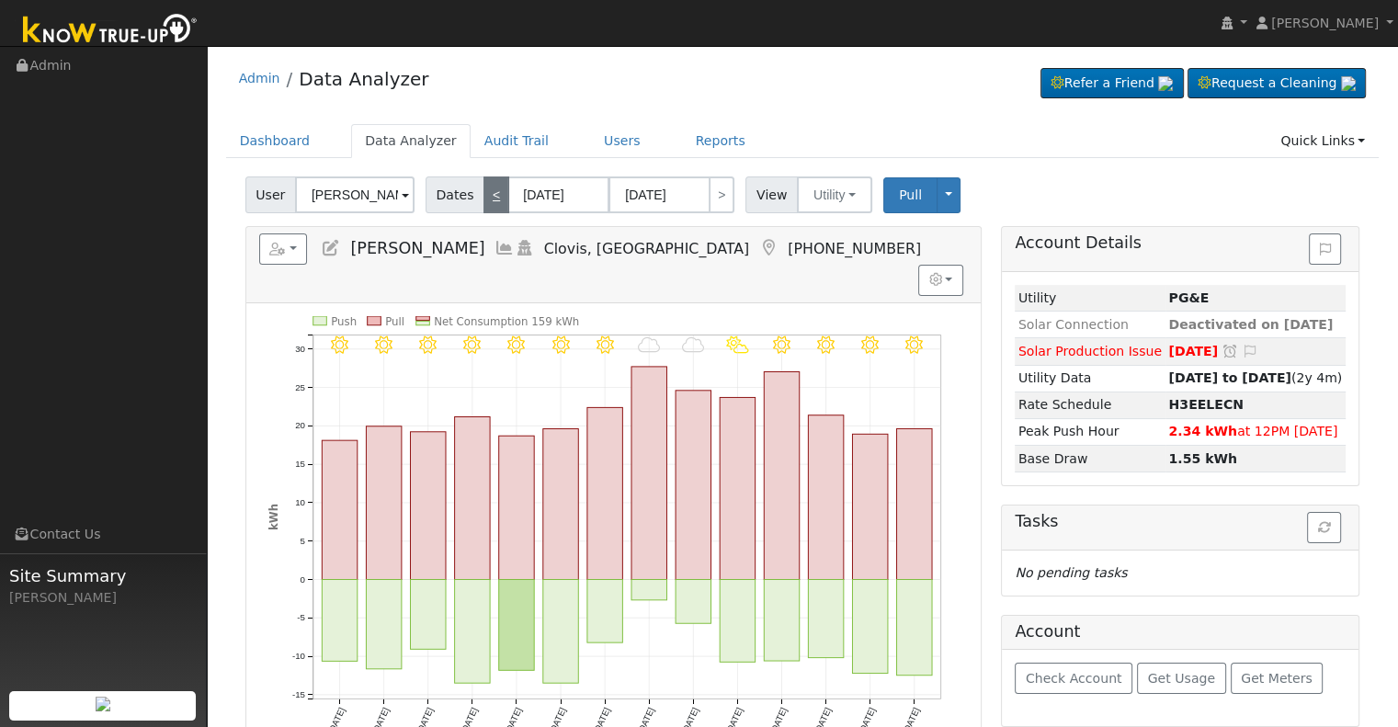
click at [483, 192] on link "<" at bounding box center [496, 194] width 26 height 37
type input "[DATE]"
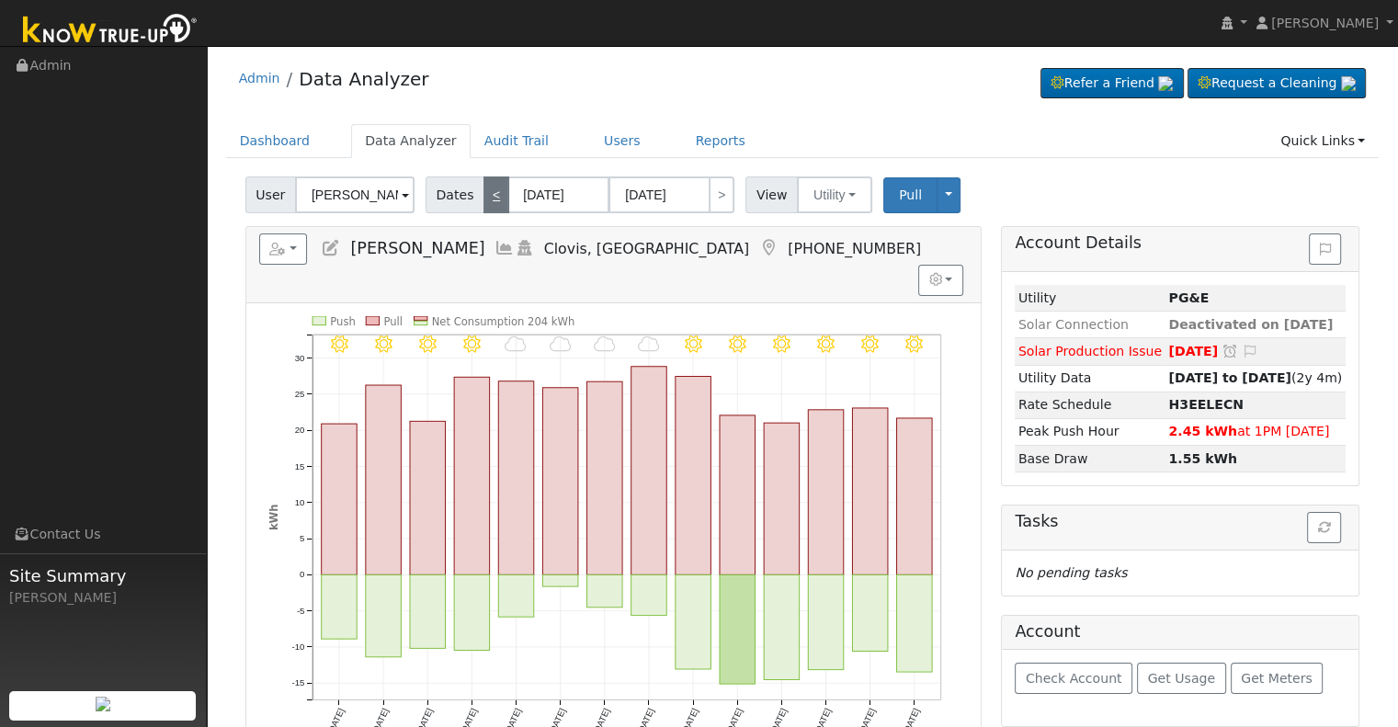
click at [483, 192] on link "<" at bounding box center [496, 194] width 26 height 37
type input "[DATE]"
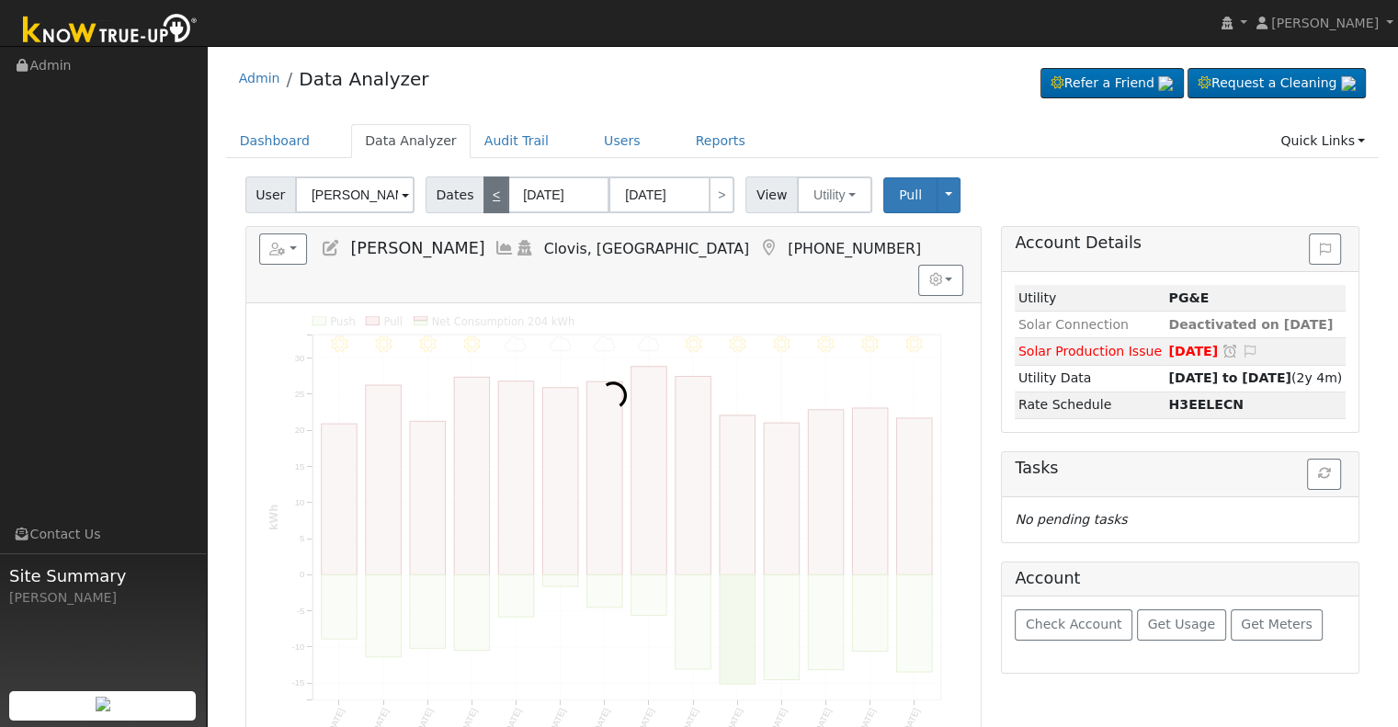
click at [483, 192] on link "<" at bounding box center [496, 194] width 26 height 37
type input "[DATE]"
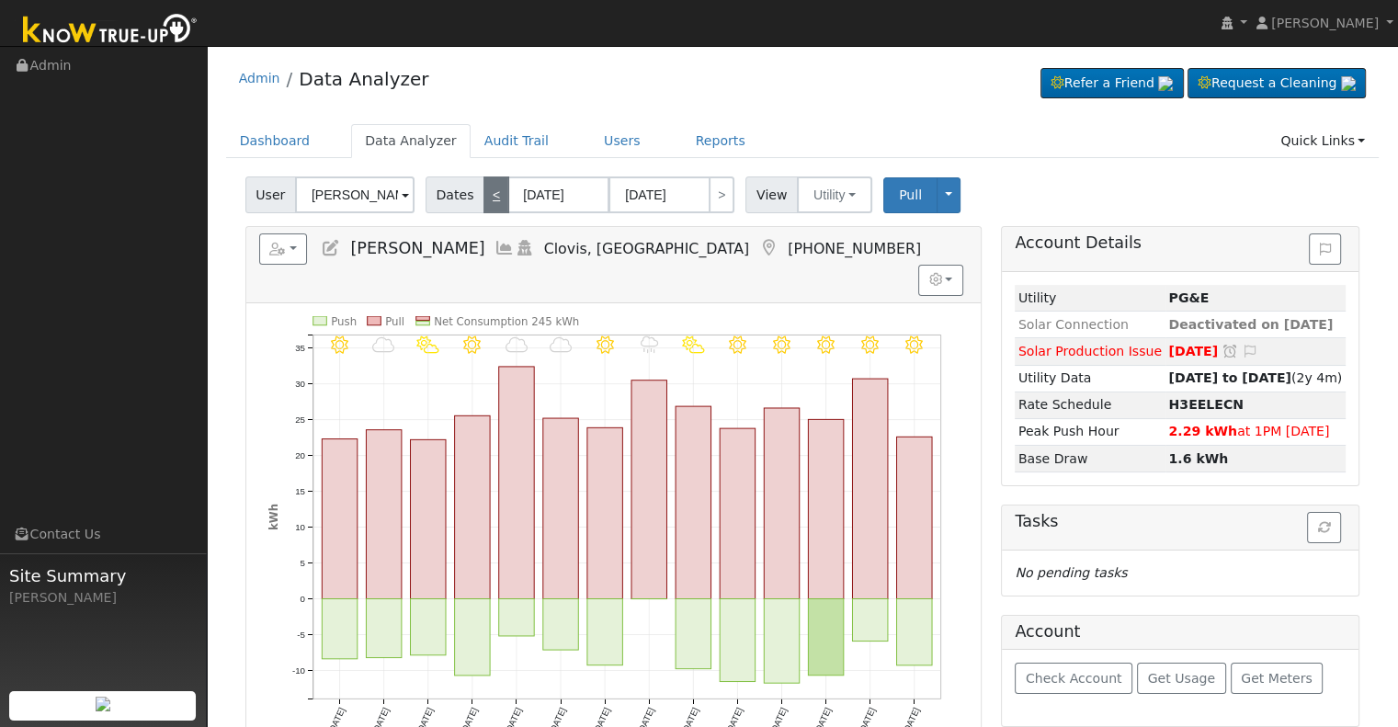
click at [483, 192] on link "<" at bounding box center [496, 194] width 26 height 37
type input "[DATE]"
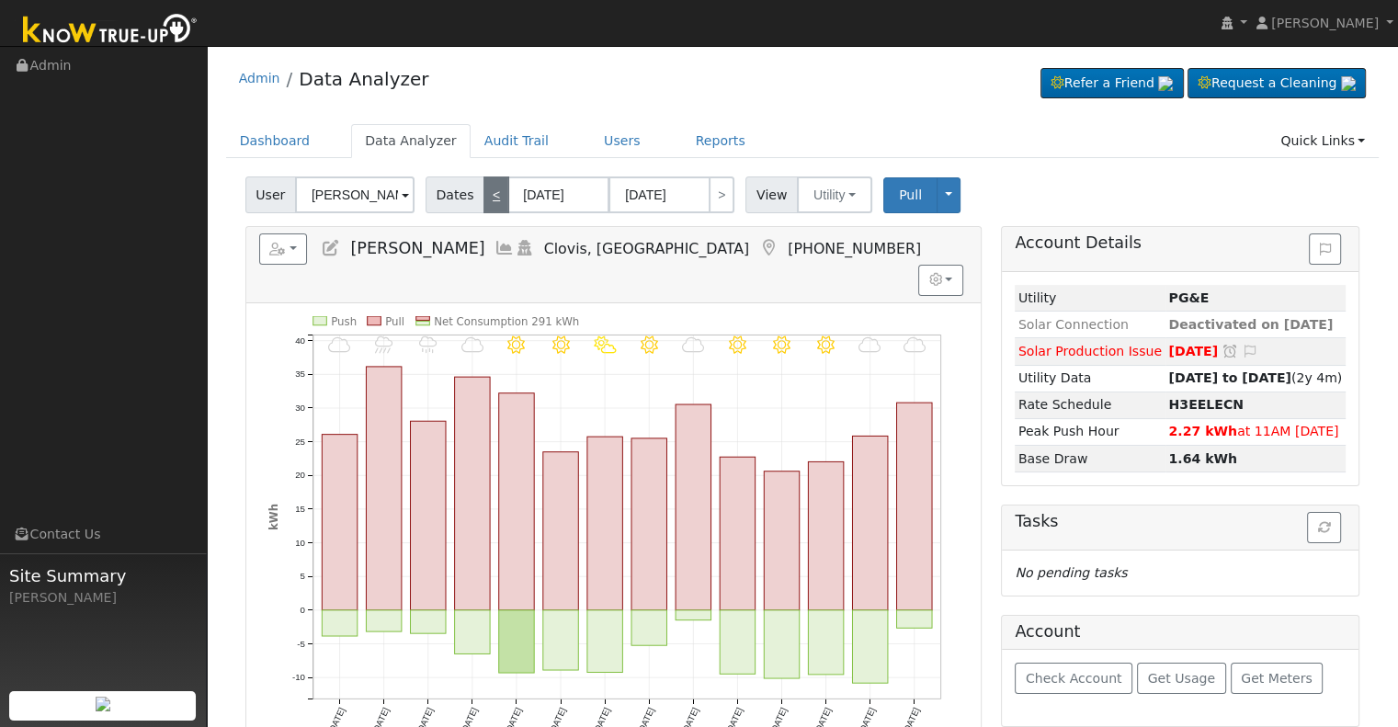
click at [483, 192] on link "<" at bounding box center [496, 194] width 26 height 37
type input "[DATE]"
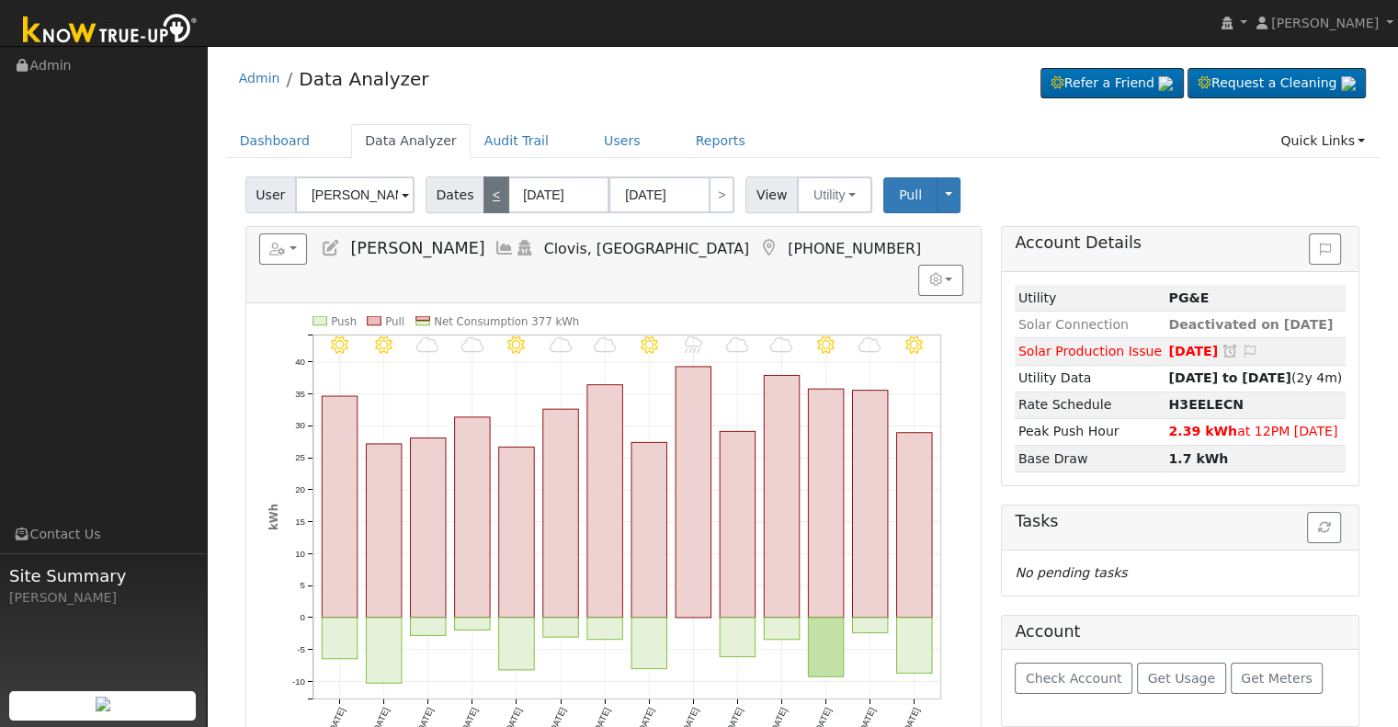
click at [483, 192] on link "<" at bounding box center [496, 194] width 26 height 37
type input "[DATE]"
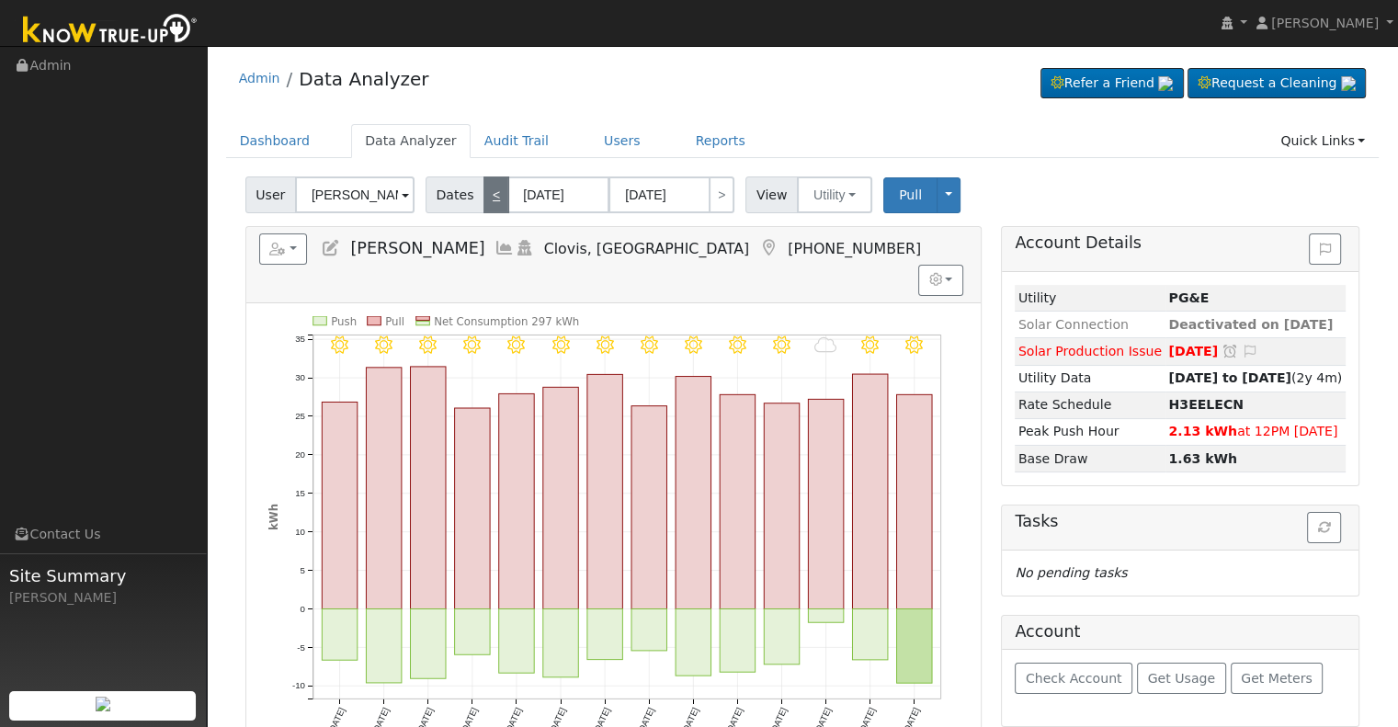
click at [483, 192] on link "<" at bounding box center [496, 194] width 26 height 37
type input "[DATE]"
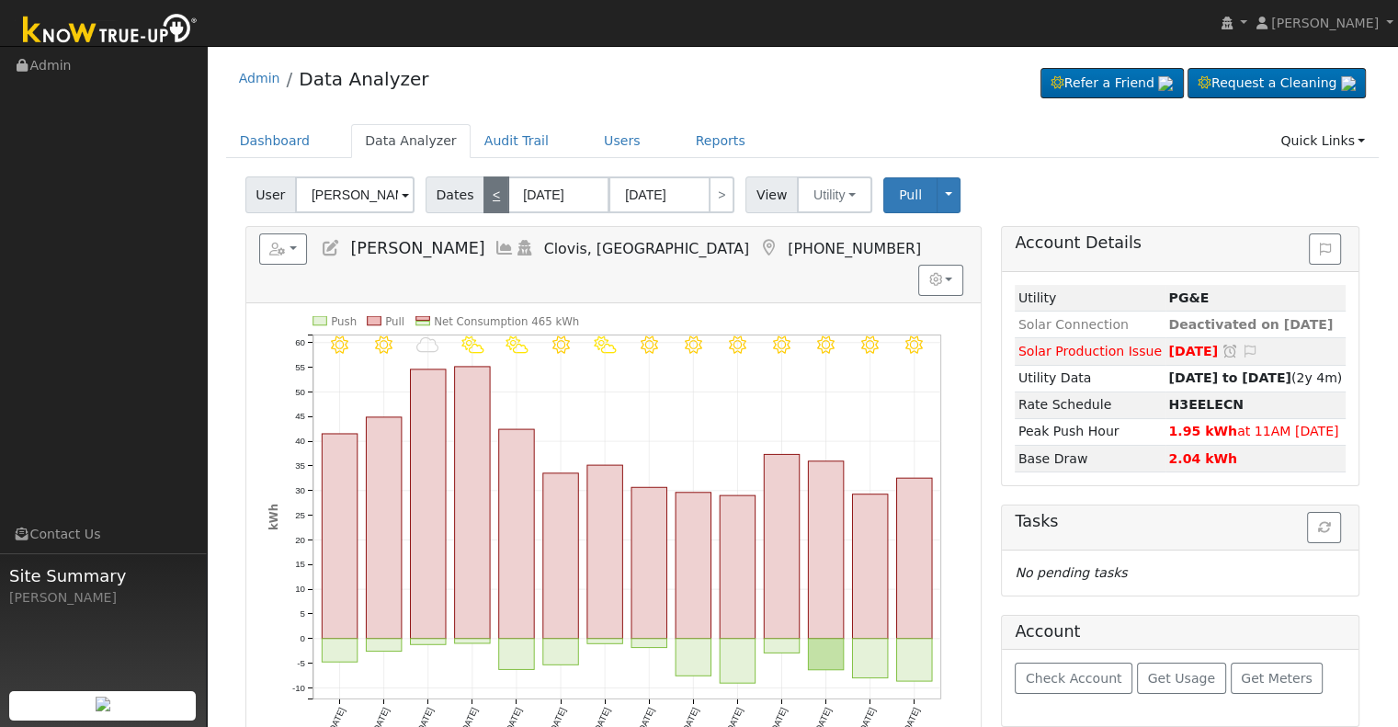
click at [483, 192] on link "<" at bounding box center [496, 194] width 26 height 37
type input "[DATE]"
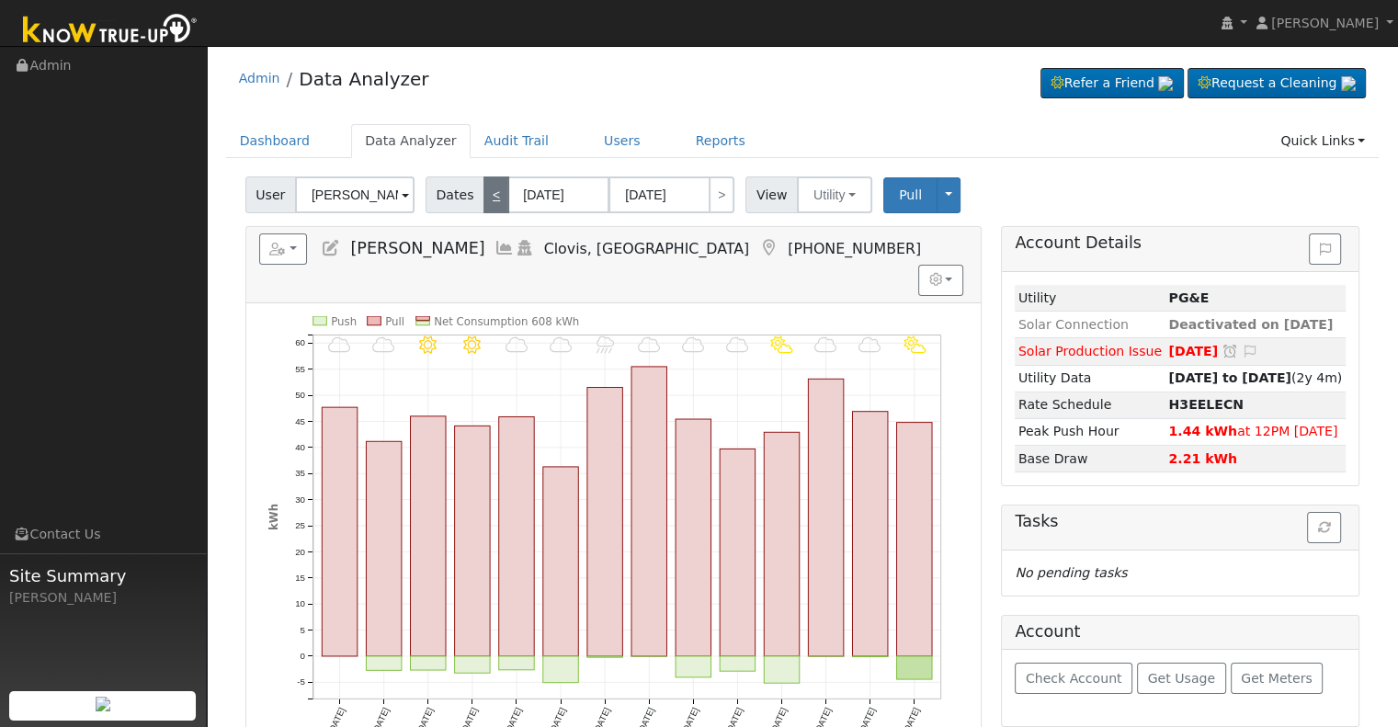
click at [483, 192] on link "<" at bounding box center [496, 194] width 26 height 37
type input "[DATE]"
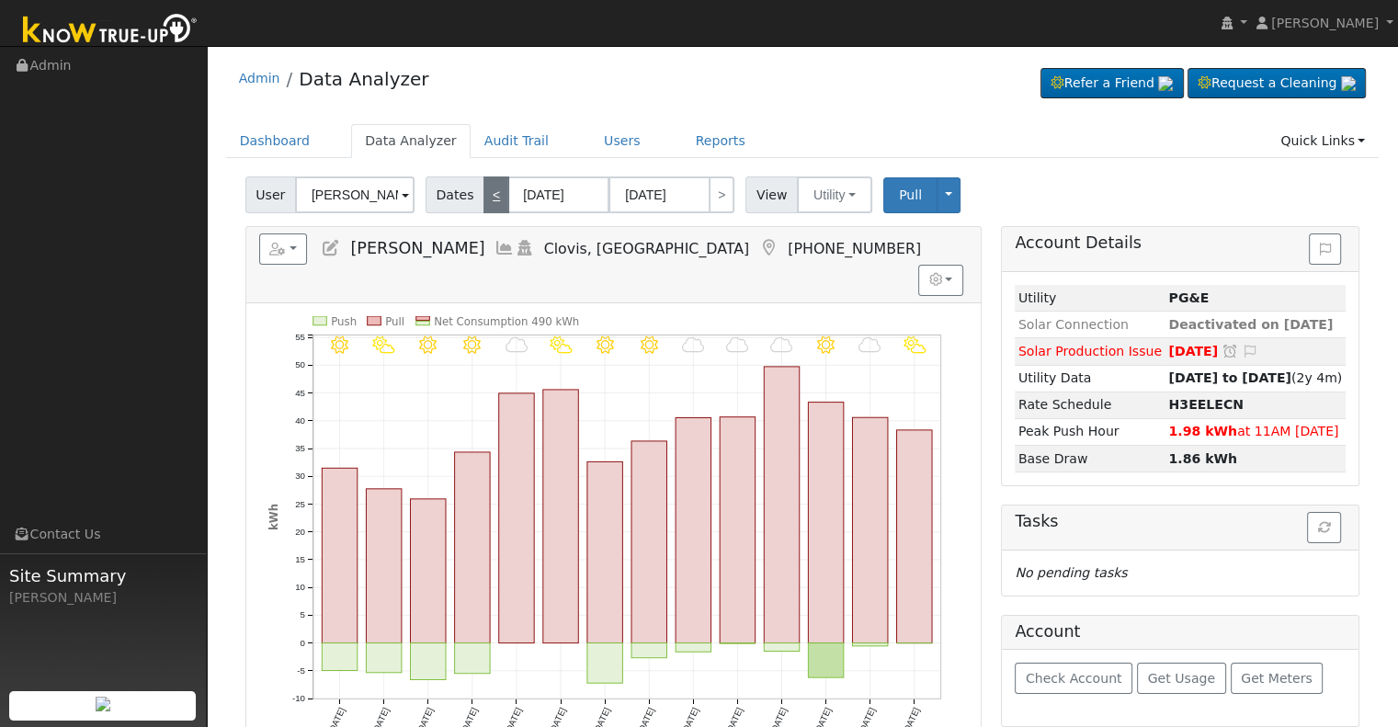
click at [483, 192] on link "<" at bounding box center [496, 194] width 26 height 37
type input "[DATE]"
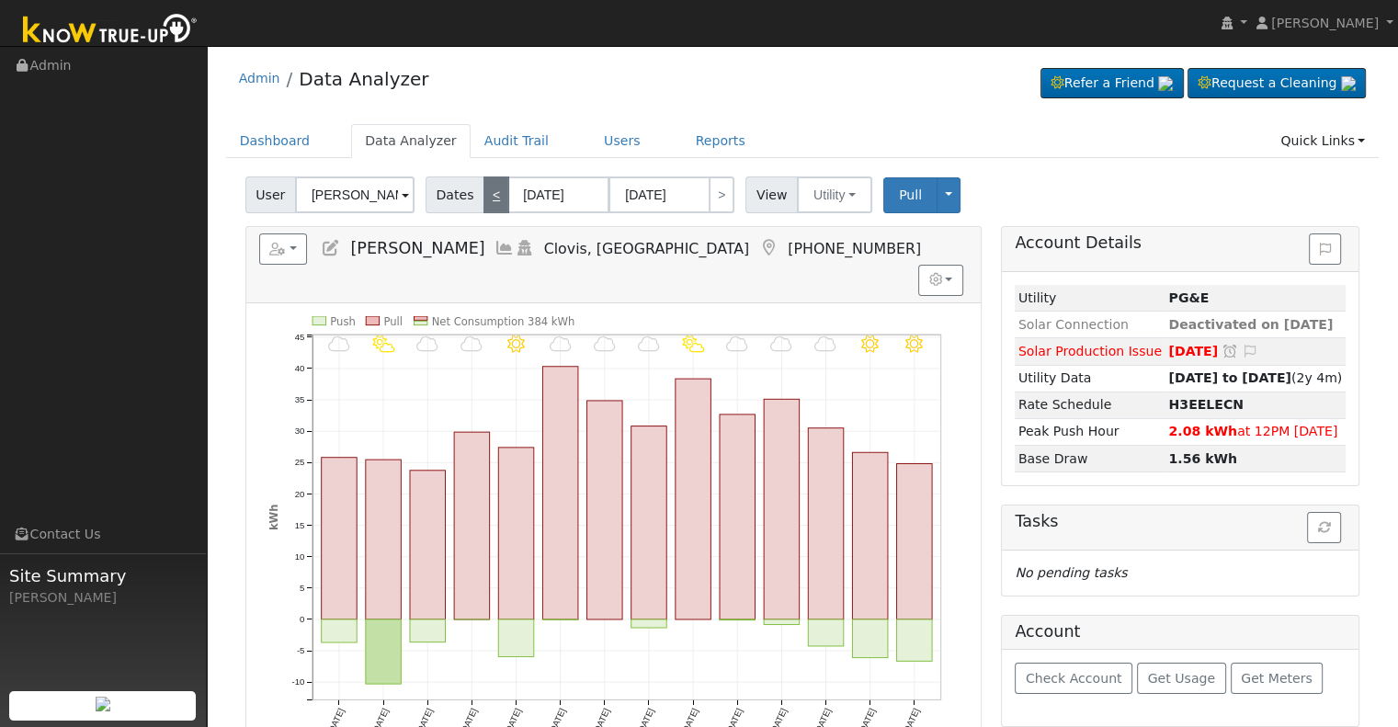
click at [483, 192] on link "<" at bounding box center [496, 194] width 26 height 37
type input "[DATE]"
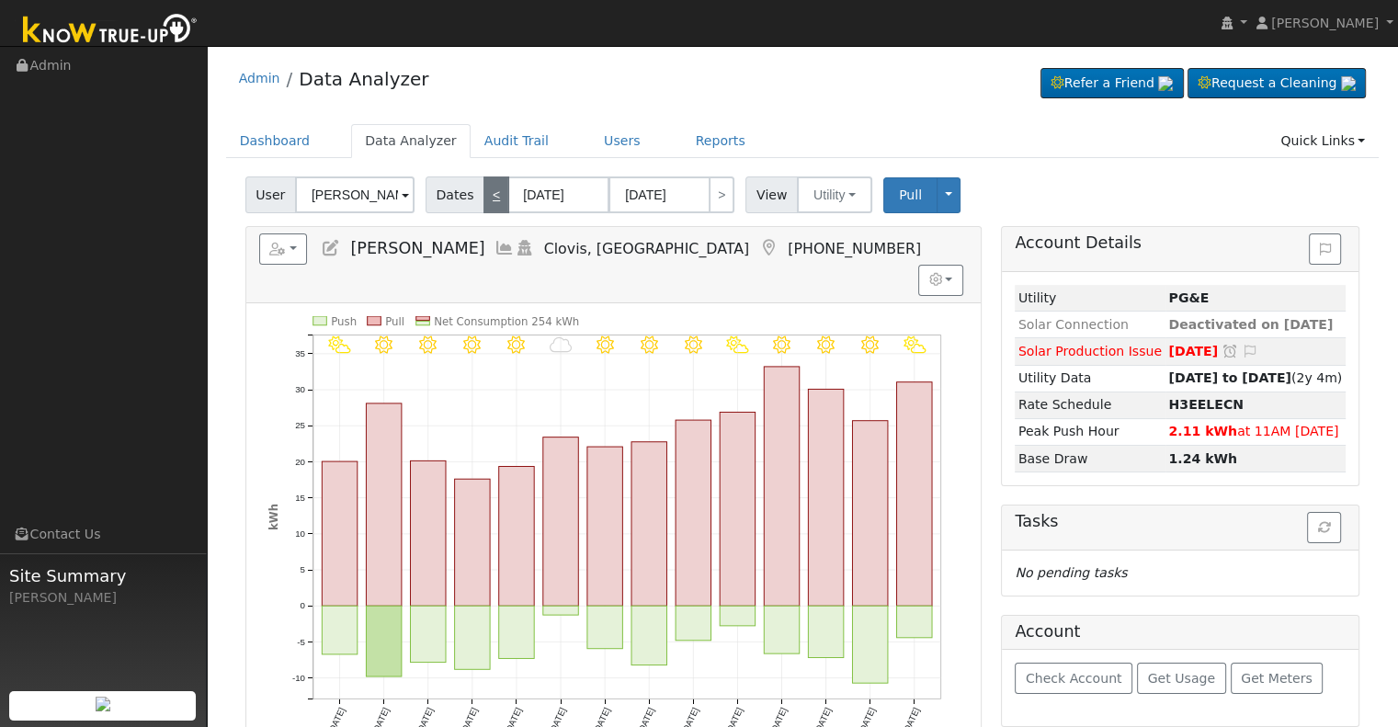
click at [483, 192] on link "<" at bounding box center [496, 194] width 26 height 37
type input "[DATE]"
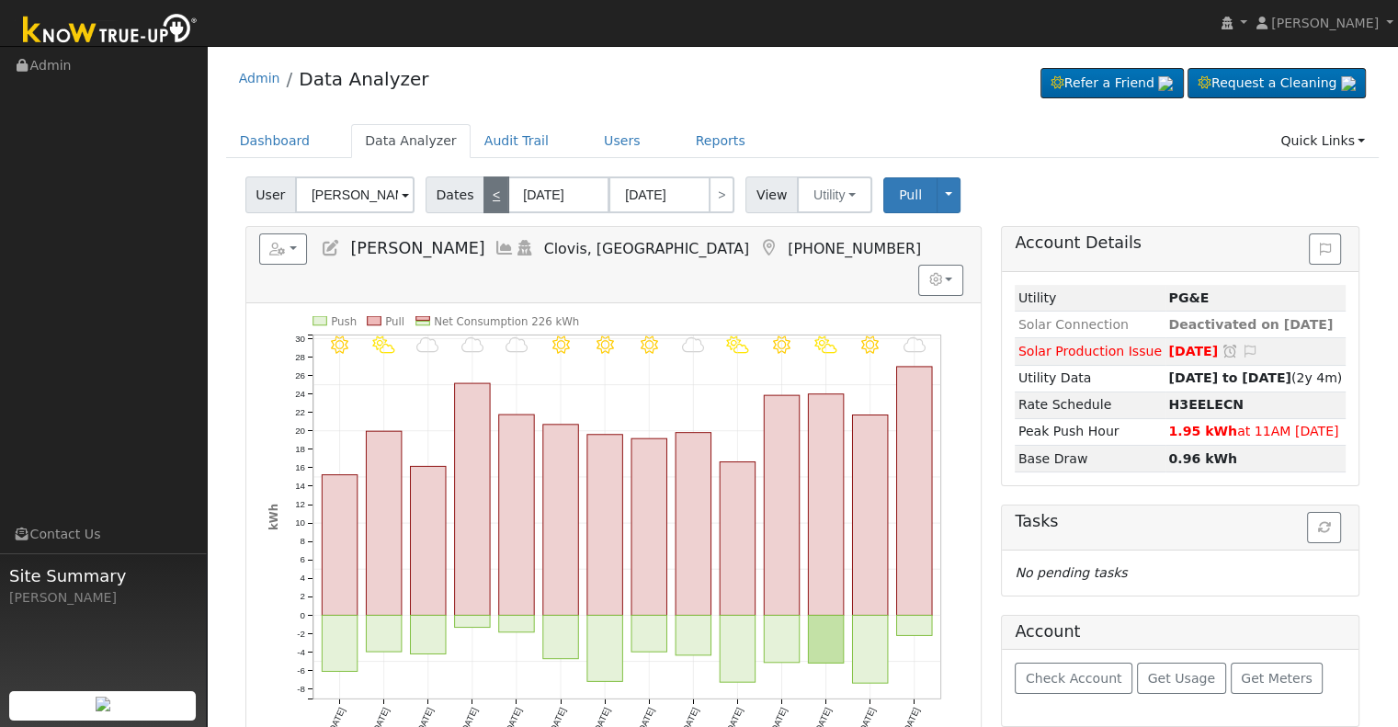
click at [483, 192] on link "<" at bounding box center [496, 194] width 26 height 37
type input "[DATE]"
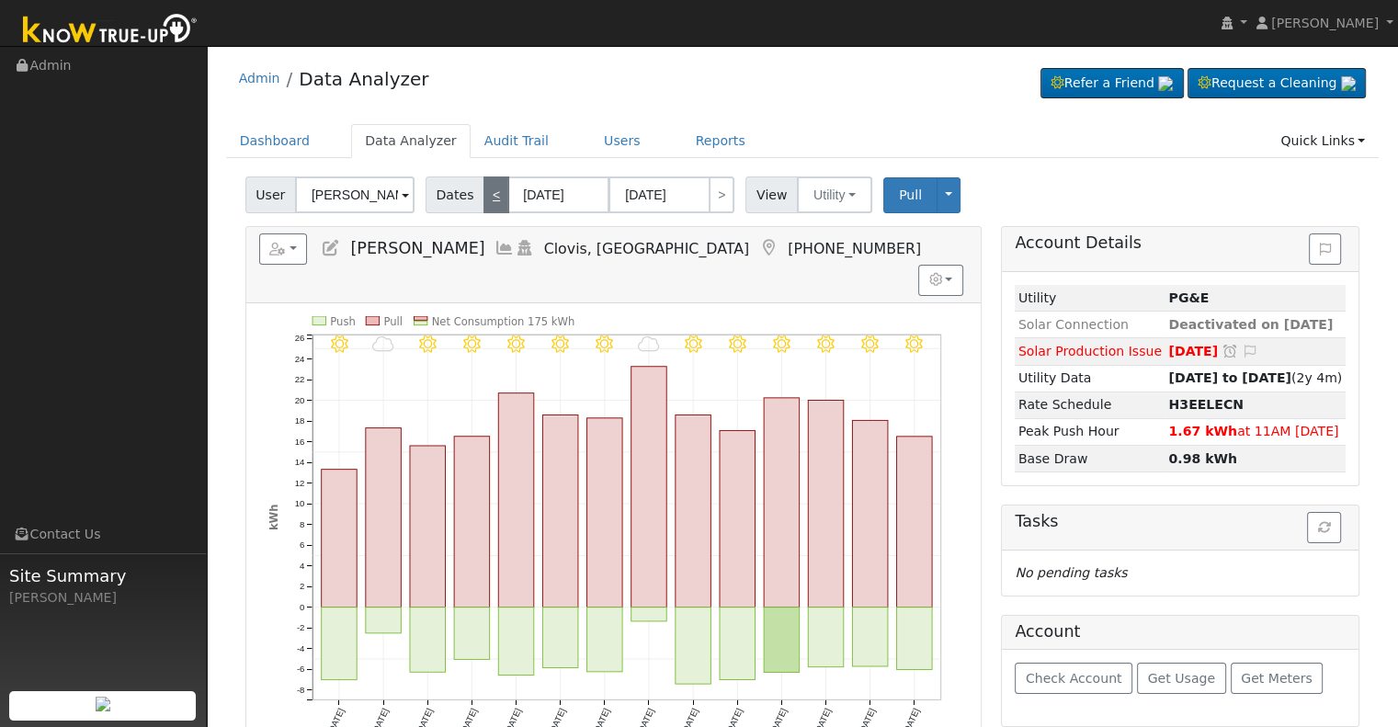
click at [483, 192] on link "<" at bounding box center [496, 194] width 26 height 37
type input "[DATE]"
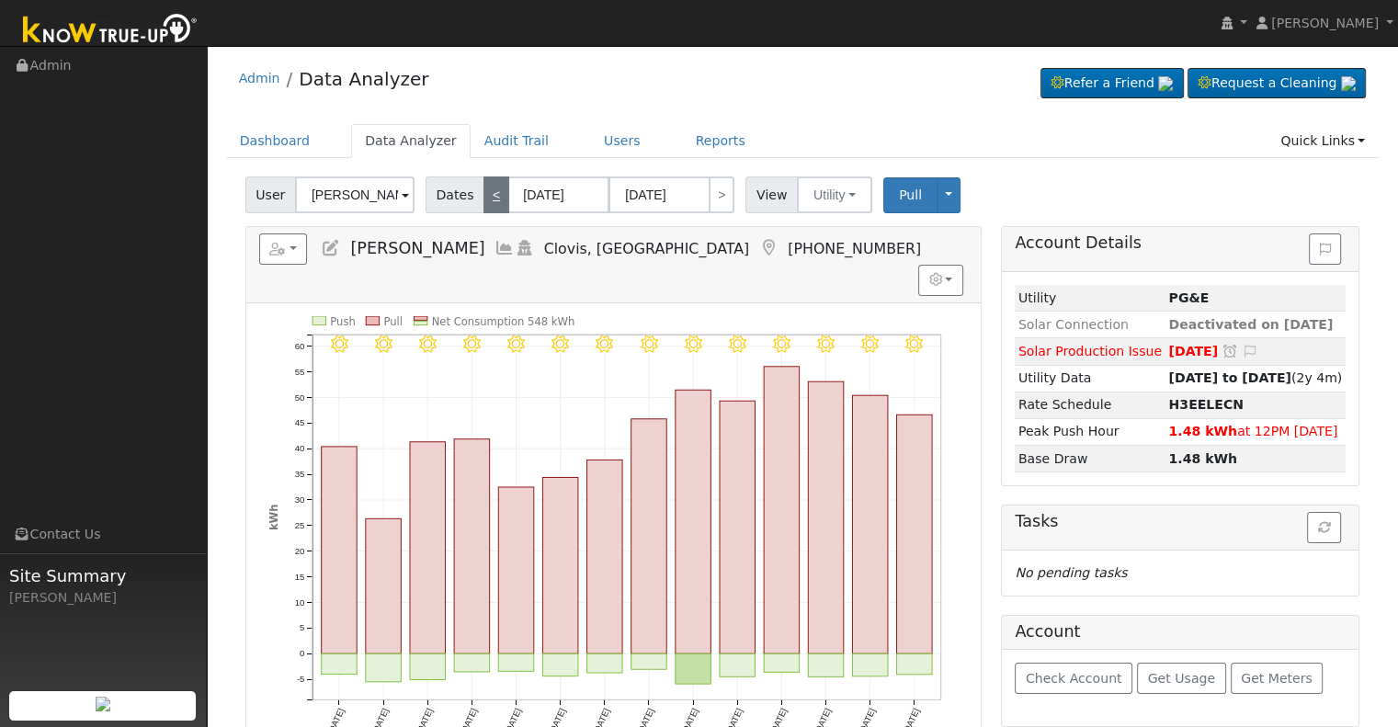
click at [491, 201] on link "<" at bounding box center [496, 194] width 26 height 37
type input "[DATE]"
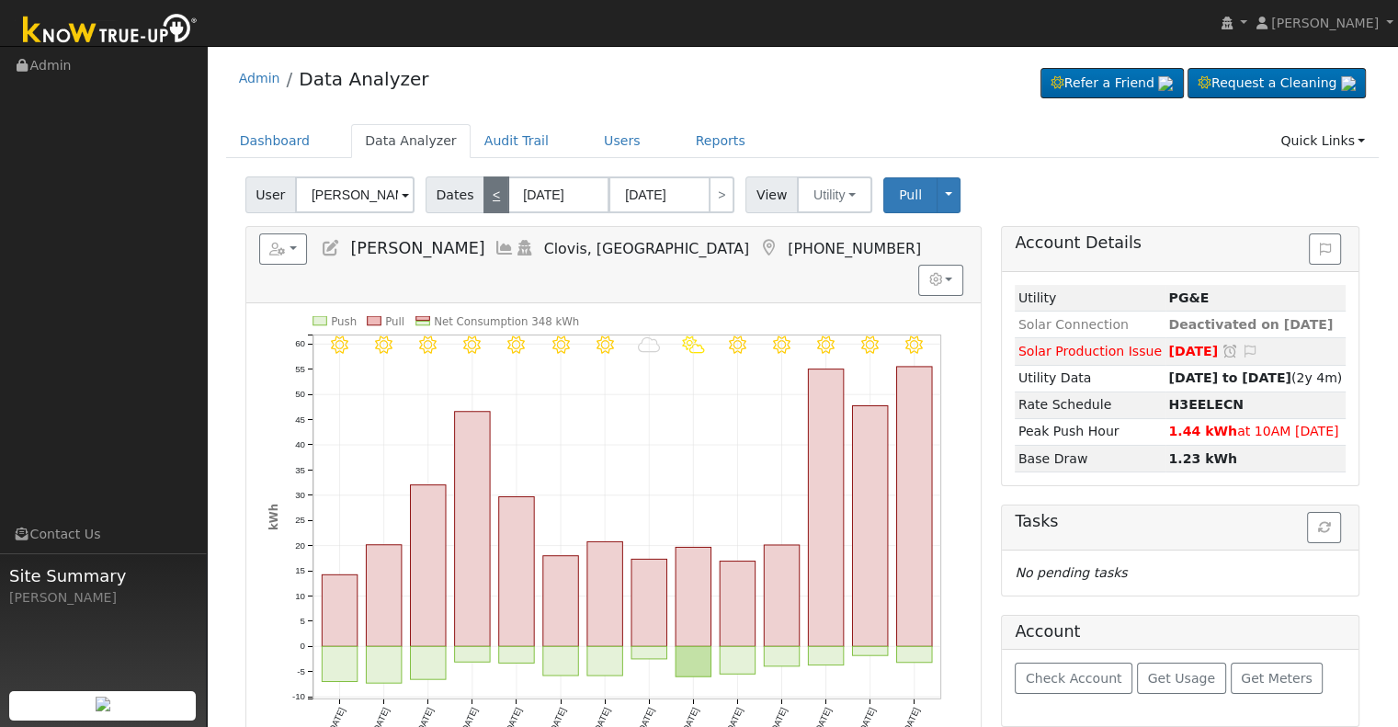
click at [491, 201] on link "<" at bounding box center [496, 194] width 26 height 37
type input "[DATE]"
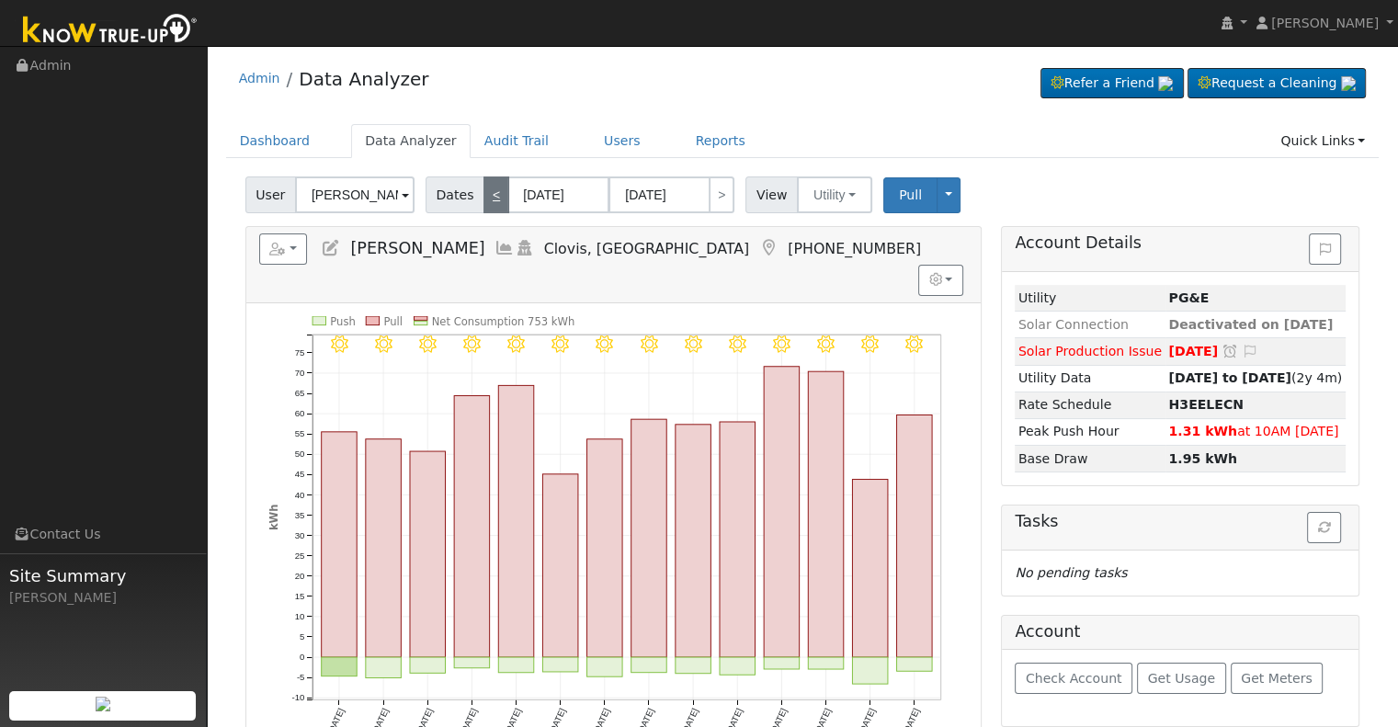
click at [491, 201] on link "<" at bounding box center [496, 194] width 26 height 37
type input "[DATE]"
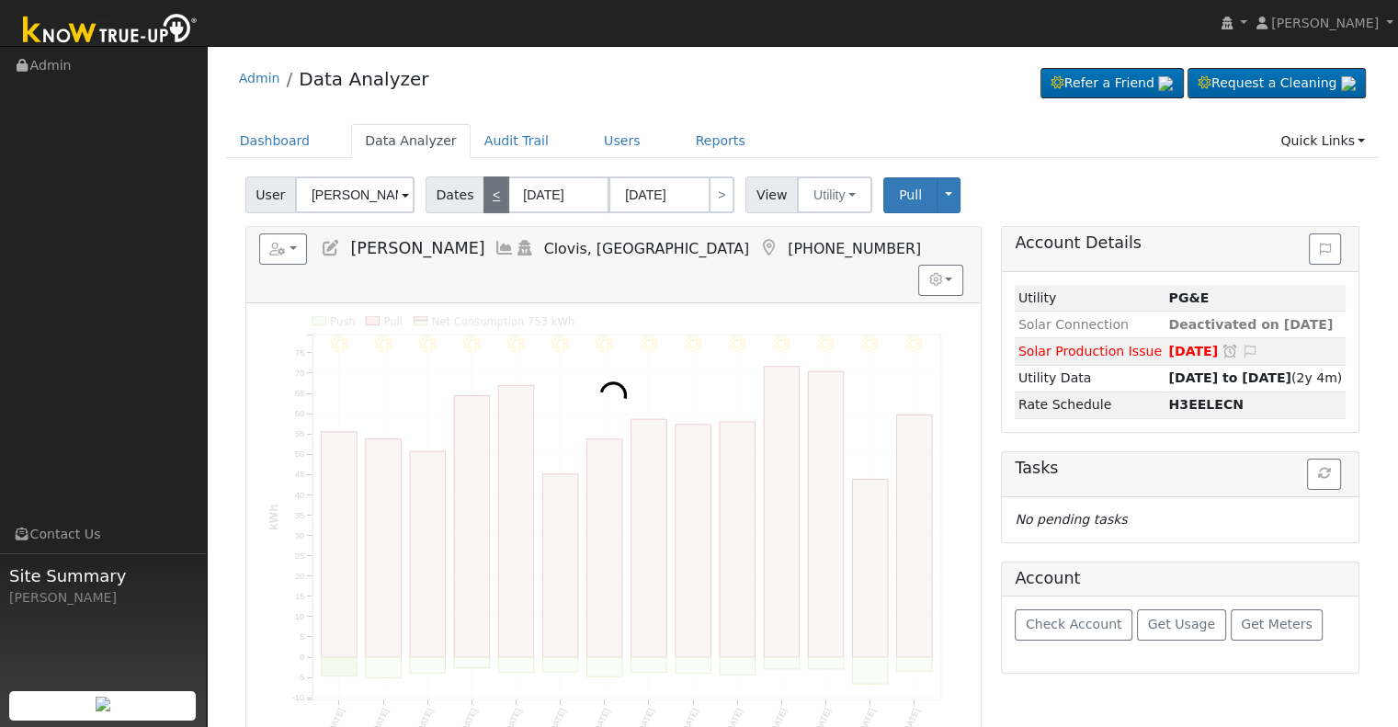
click at [491, 201] on link "<" at bounding box center [496, 194] width 26 height 37
type input "[DATE]"
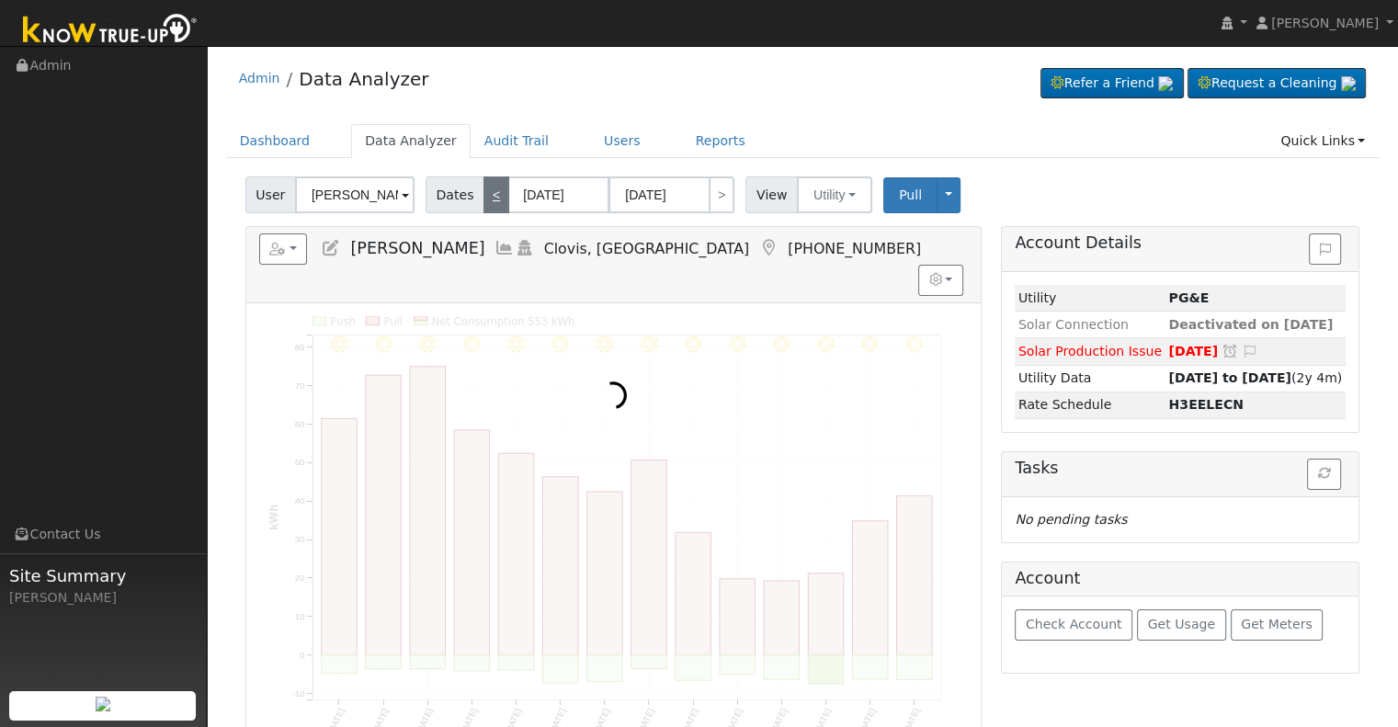
click at [491, 201] on link "<" at bounding box center [496, 194] width 26 height 37
type input "[DATE]"
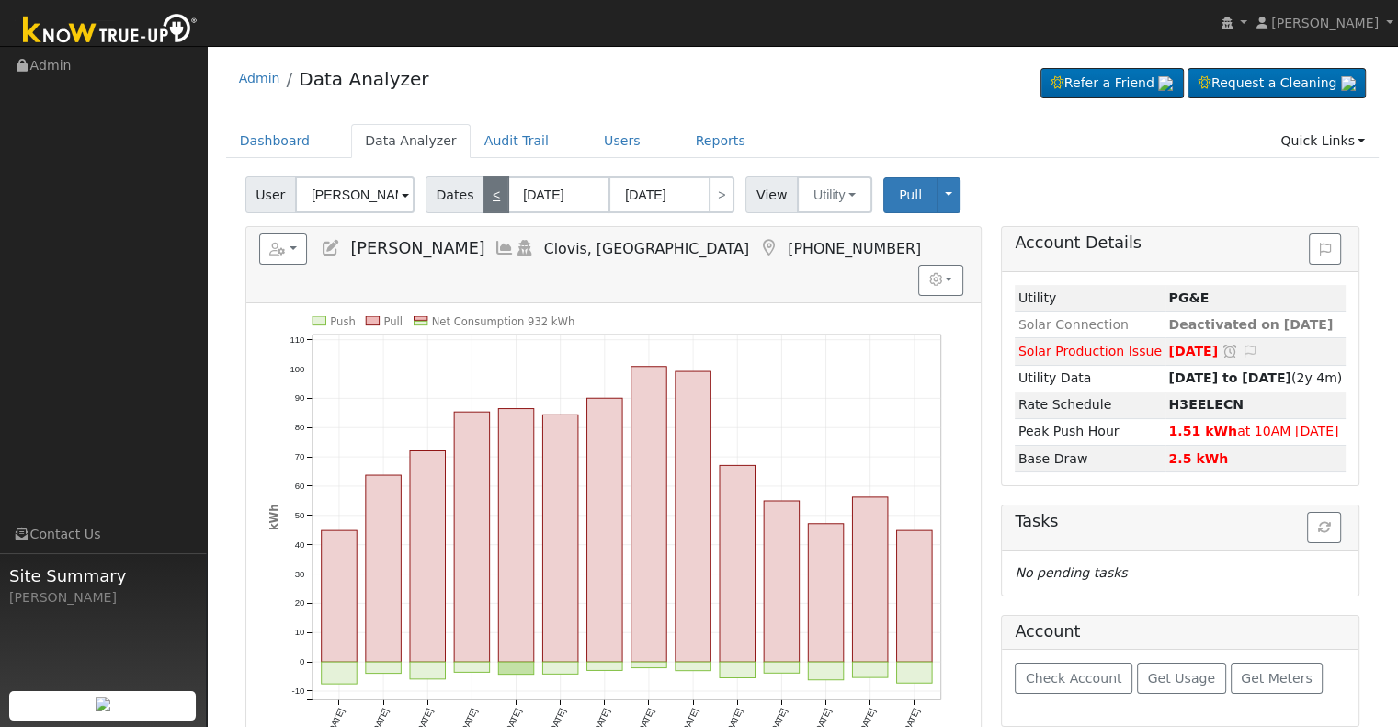
click at [493, 201] on link "<" at bounding box center [496, 194] width 26 height 37
type input "[DATE]"
click at [493, 201] on link "<" at bounding box center [496, 194] width 26 height 37
type input "[DATE]"
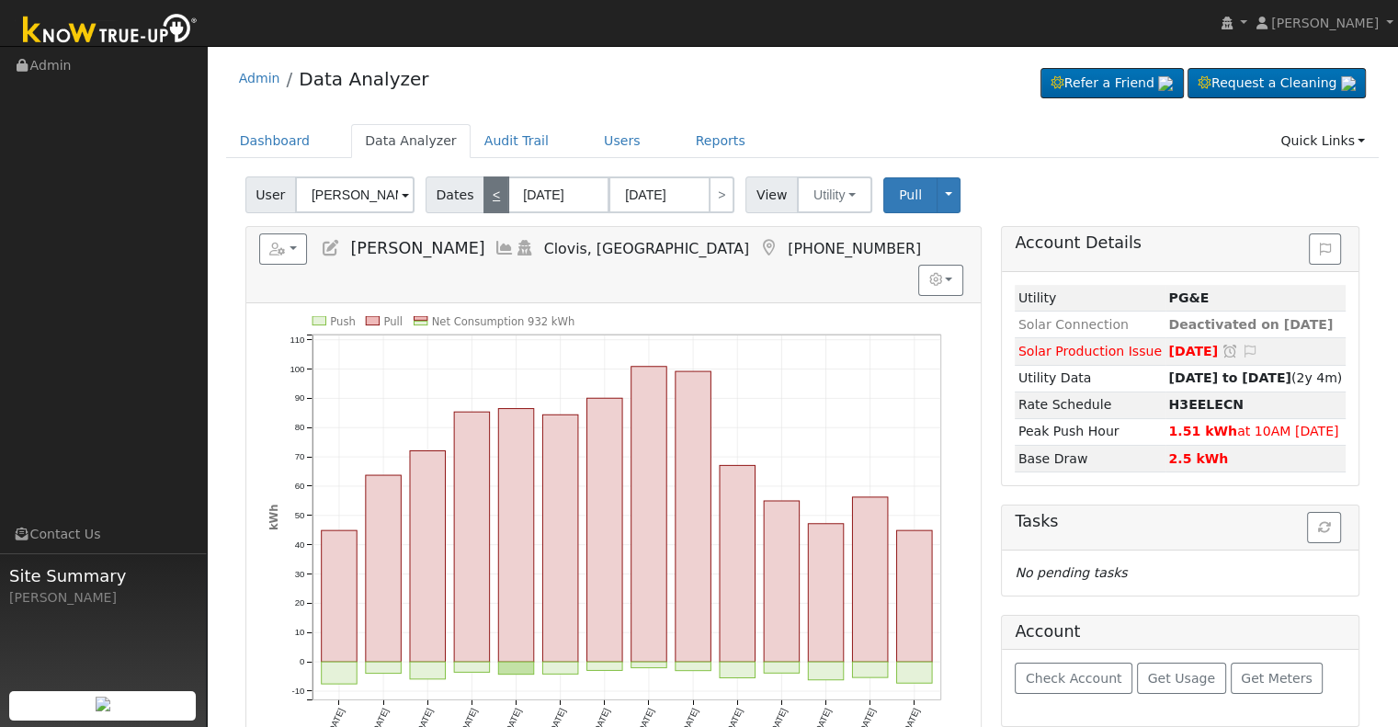
type input "[DATE]"
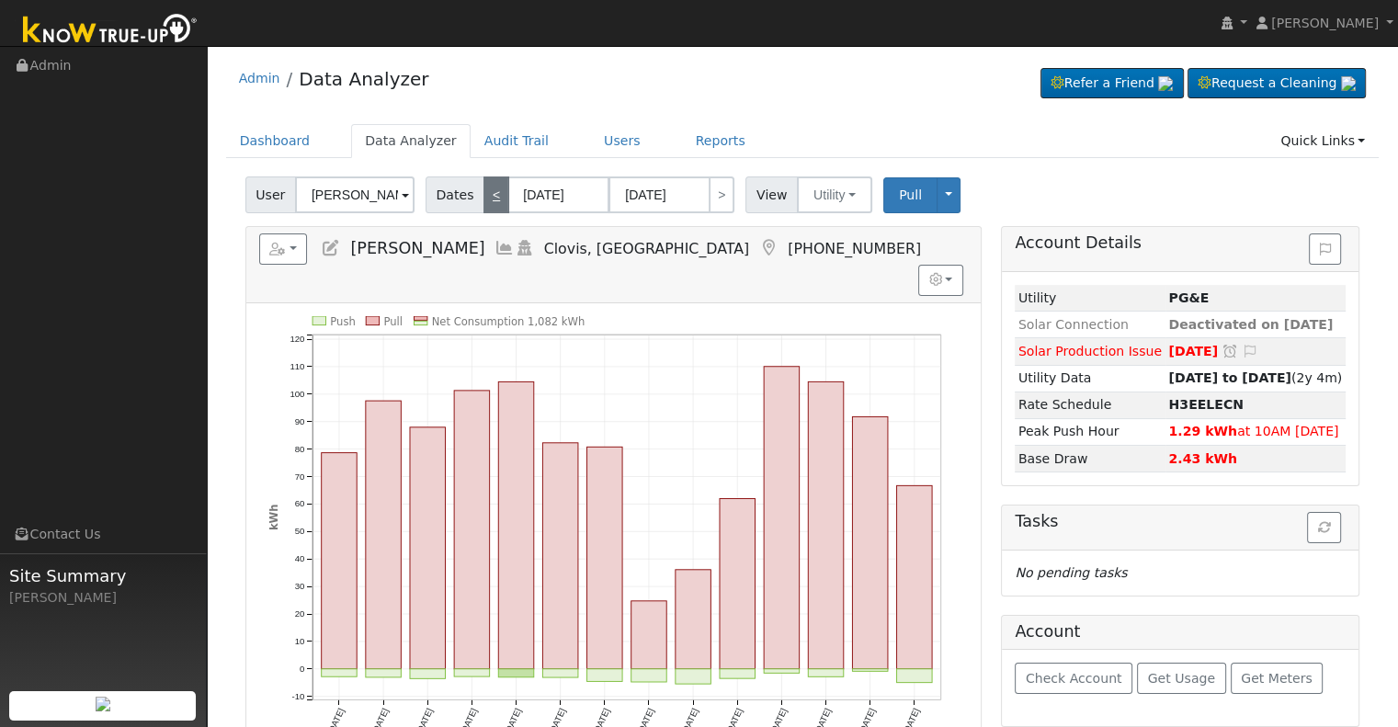
click at [493, 201] on link "<" at bounding box center [496, 194] width 26 height 37
type input "[DATE]"
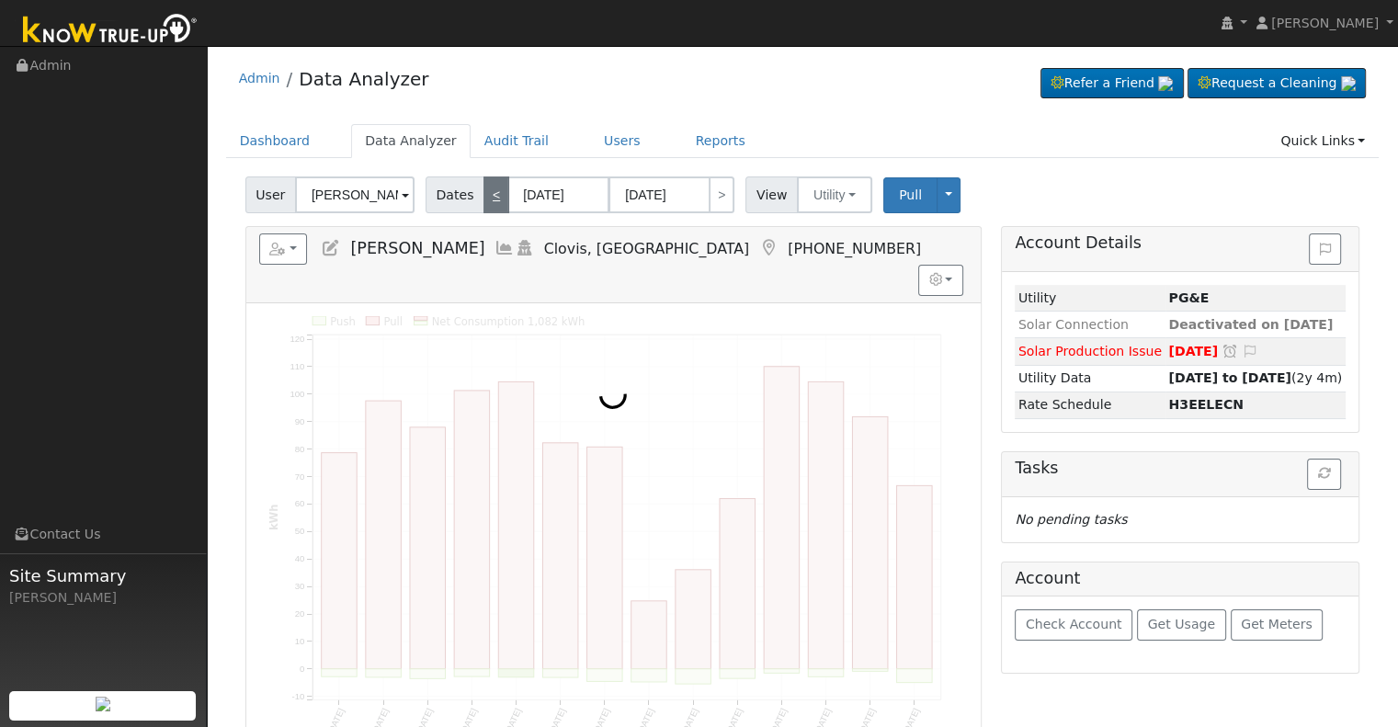
click at [493, 201] on link "<" at bounding box center [496, 194] width 26 height 37
type input "[DATE]"
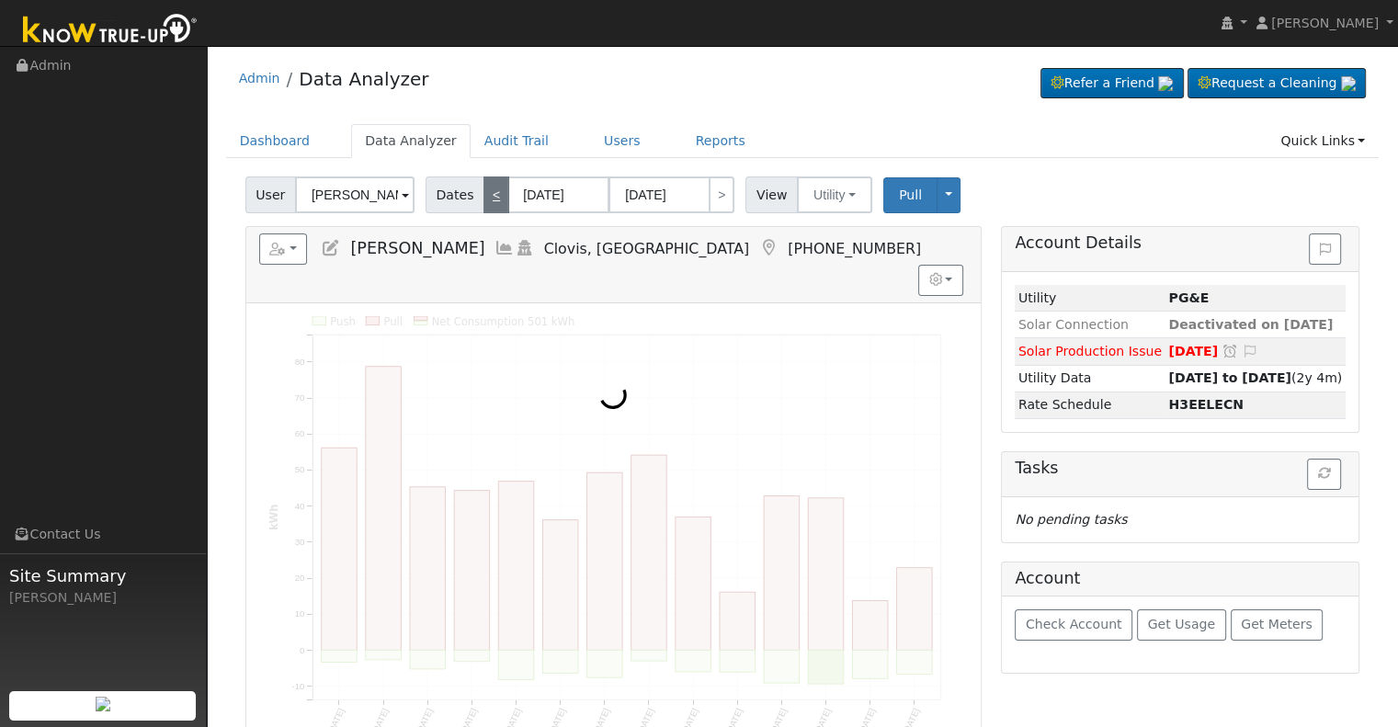
click at [491, 201] on link "<" at bounding box center [496, 194] width 26 height 37
type input "[DATE]"
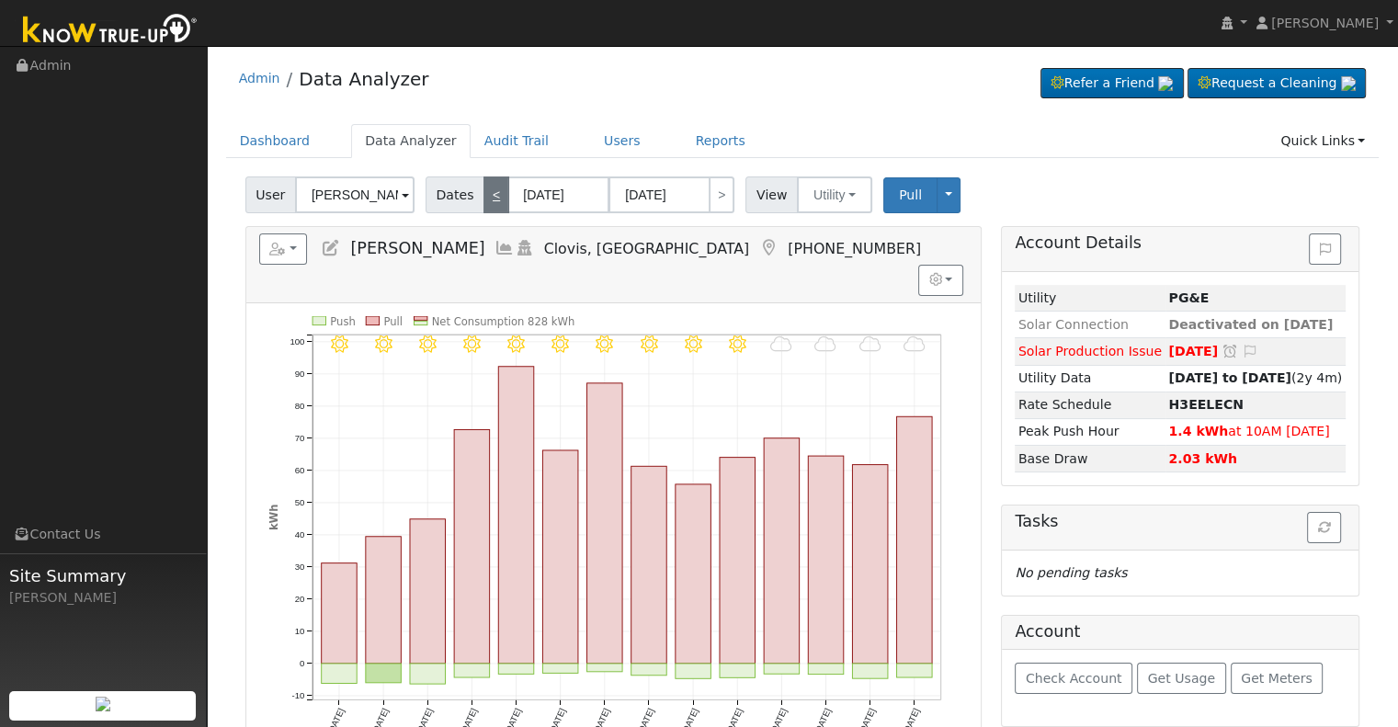
click at [489, 198] on link "<" at bounding box center [496, 194] width 26 height 37
type input "[DATE]"
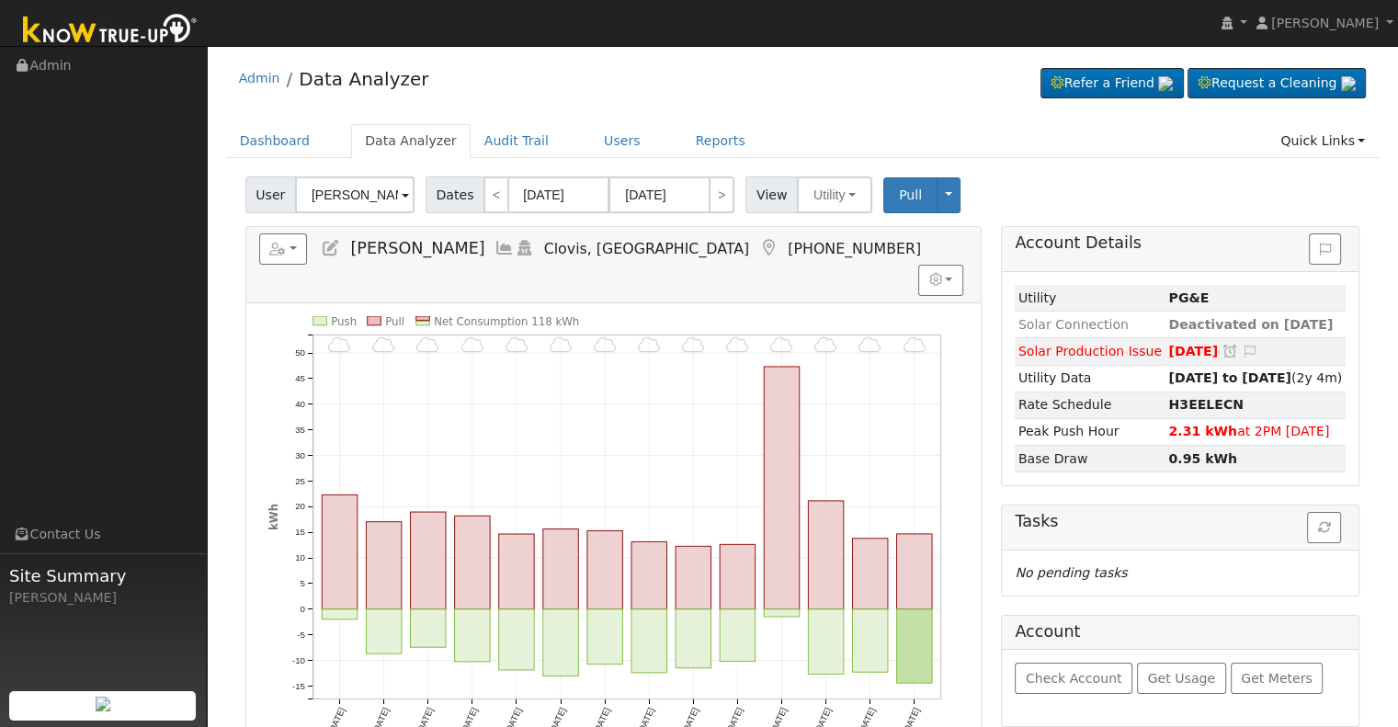
click at [725, 194] on div "Dates < [DATE] [DATE] >" at bounding box center [583, 194] width 314 height 37
click at [711, 188] on link ">" at bounding box center [722, 194] width 26 height 37
type input "[DATE]"
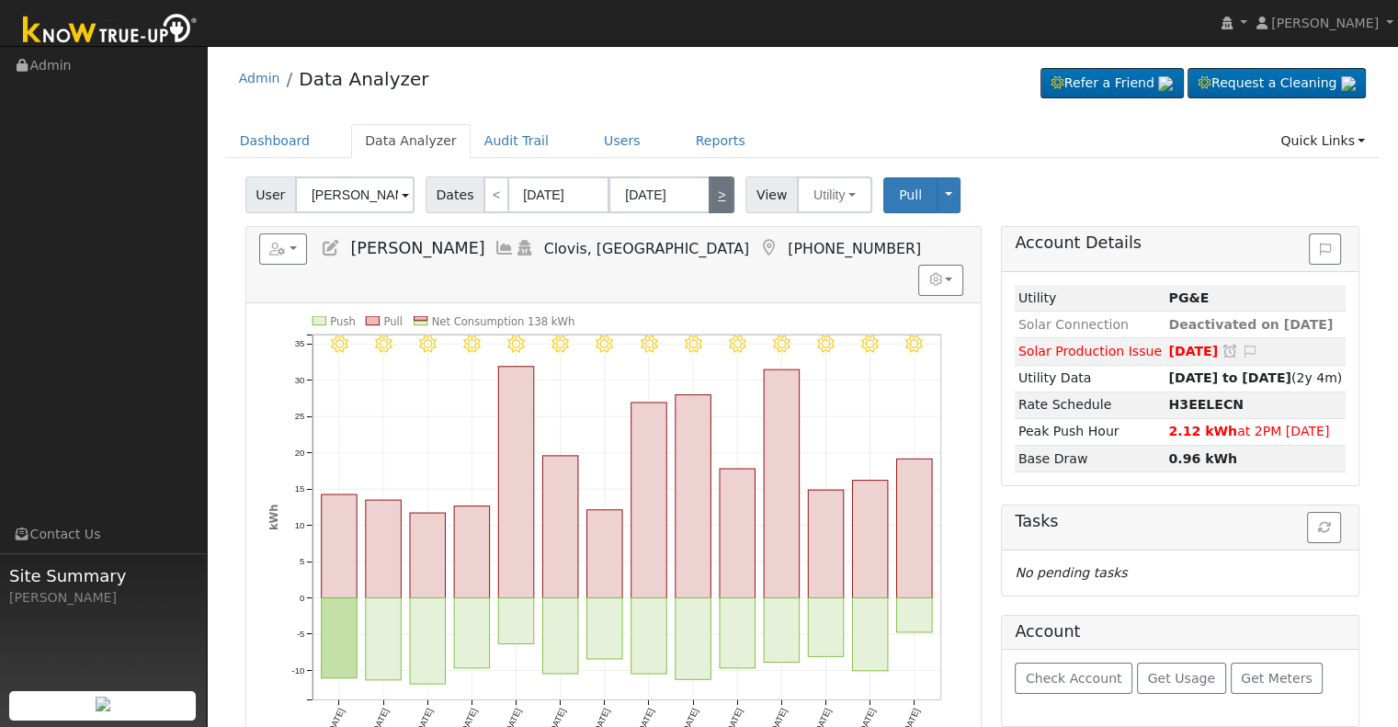
click at [717, 191] on link ">" at bounding box center [722, 194] width 26 height 37
type input "[DATE]"
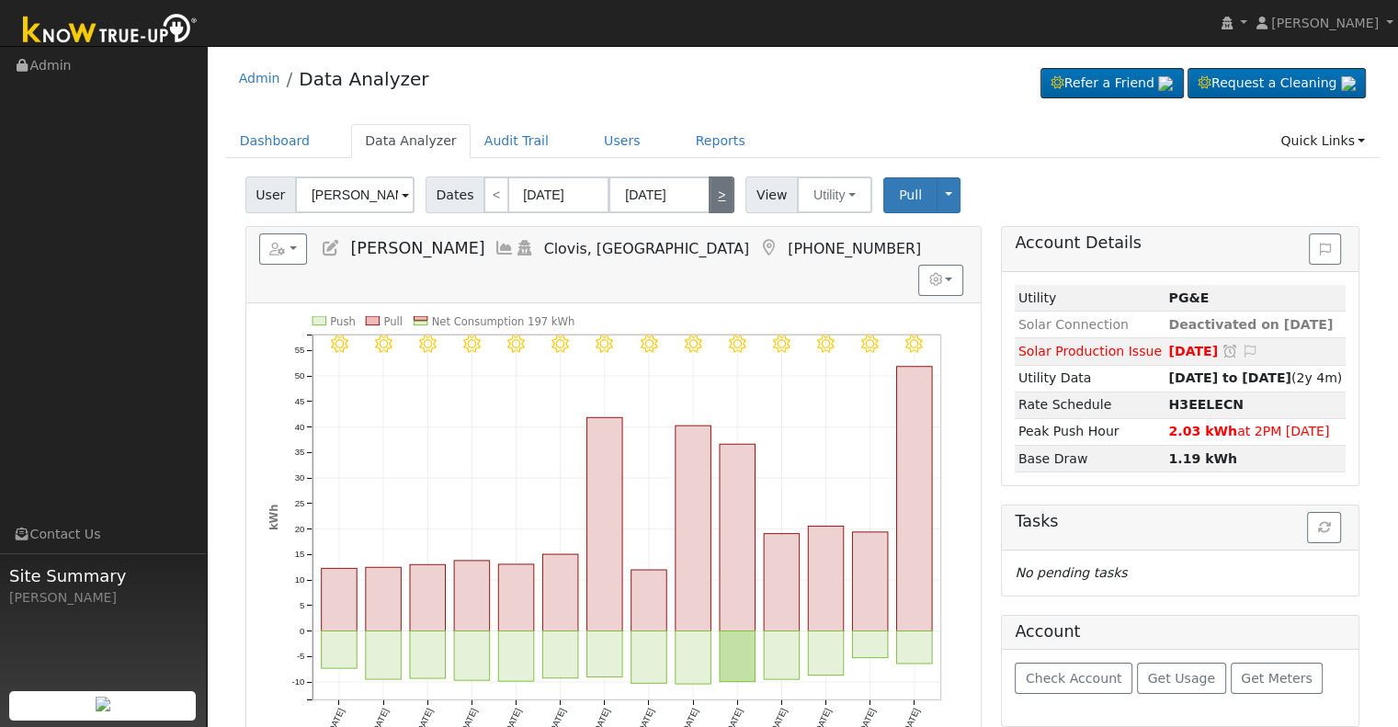
click at [717, 191] on link ">" at bounding box center [722, 194] width 26 height 37
type input "[DATE]"
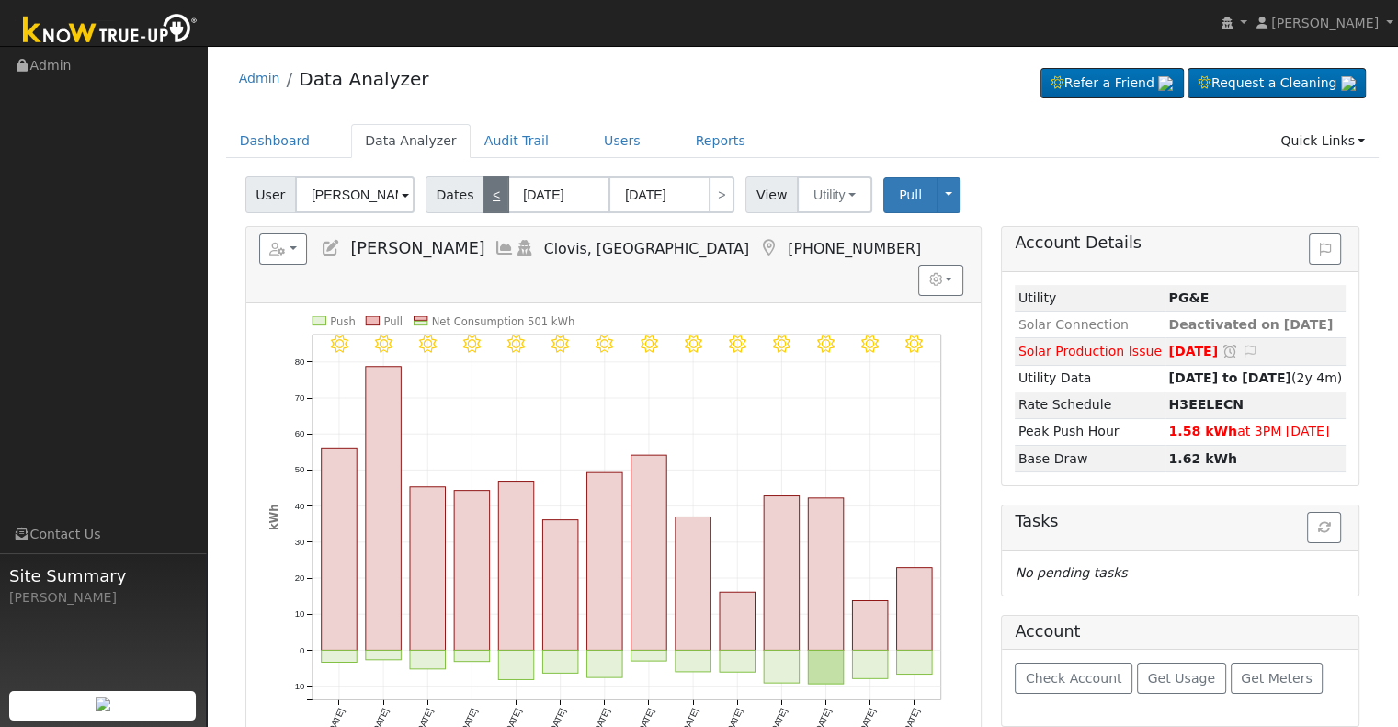
click at [483, 188] on link "<" at bounding box center [496, 194] width 26 height 37
type input "[DATE]"
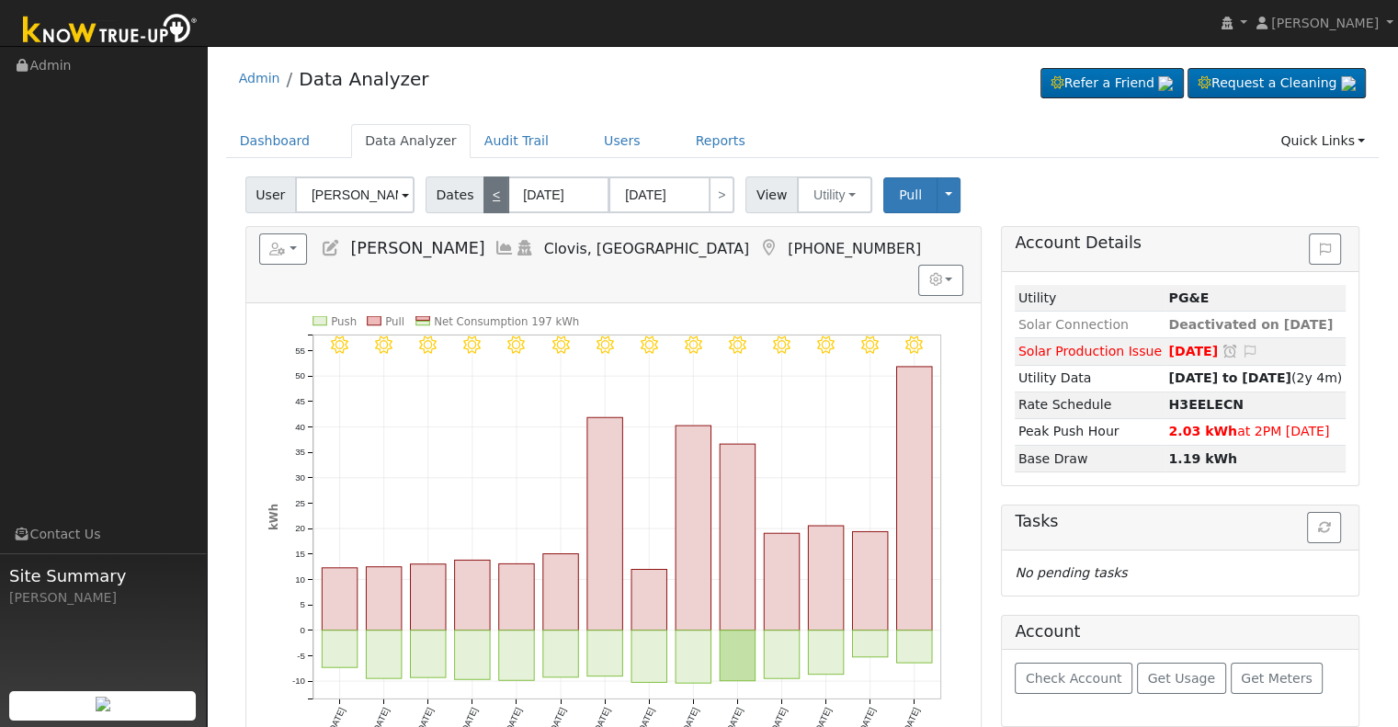
click at [483, 188] on link "<" at bounding box center [496, 194] width 26 height 37
type input "[DATE]"
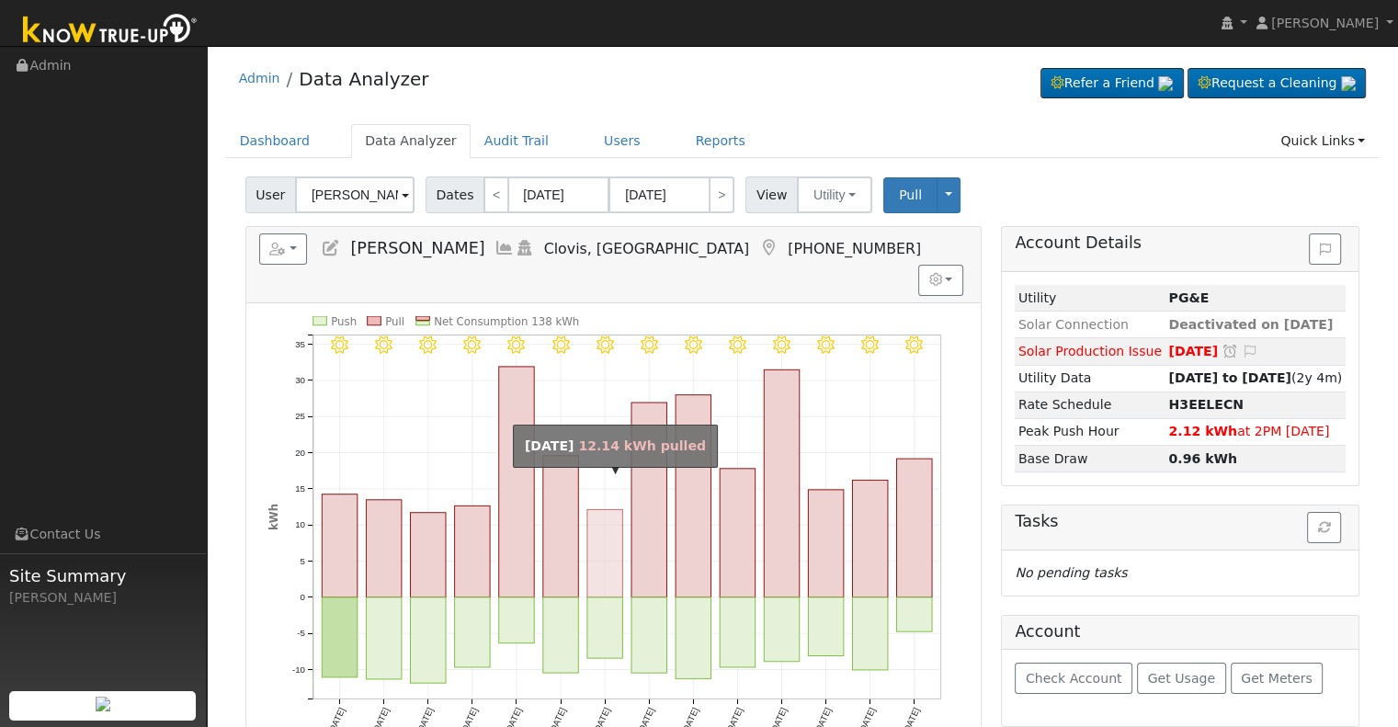
click at [600, 539] on rect "onclick=""" at bounding box center [604, 553] width 35 height 88
type input "[DATE]"
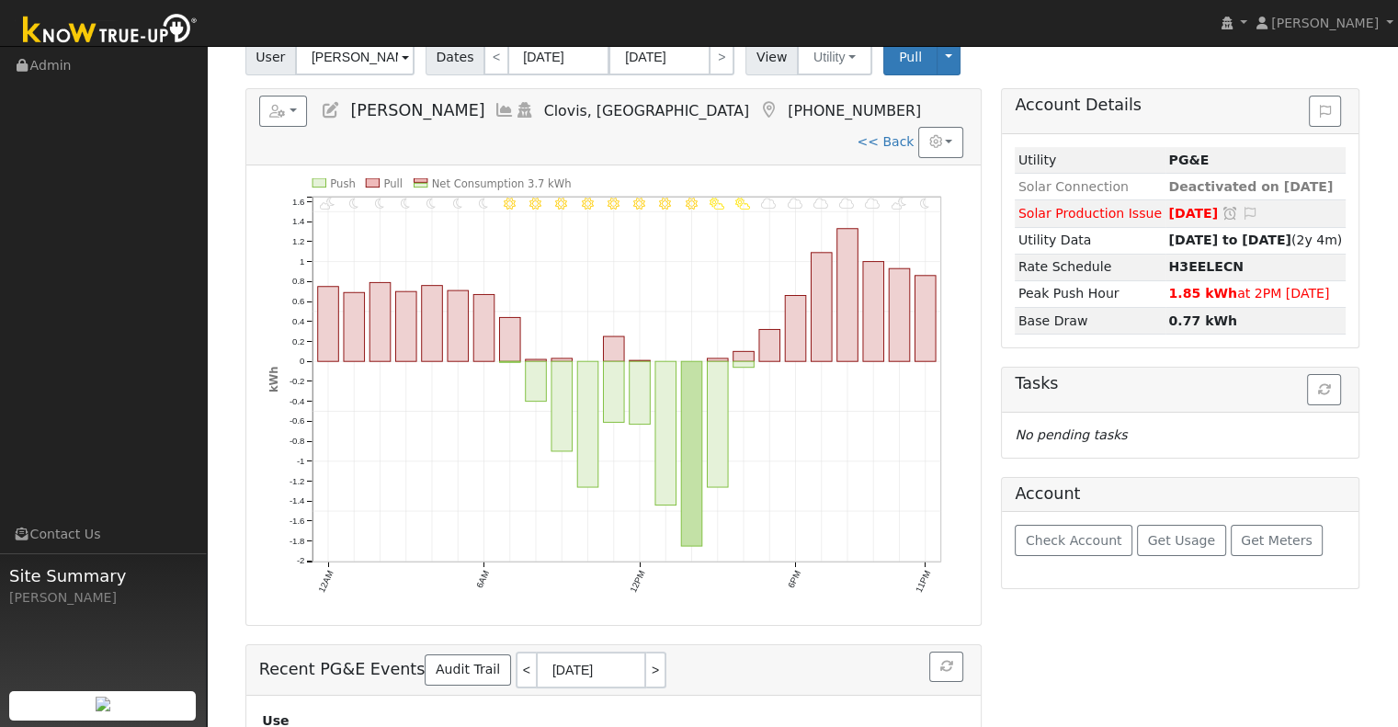
scroll to position [184, 0]
